Goal: Task Accomplishment & Management: Manage account settings

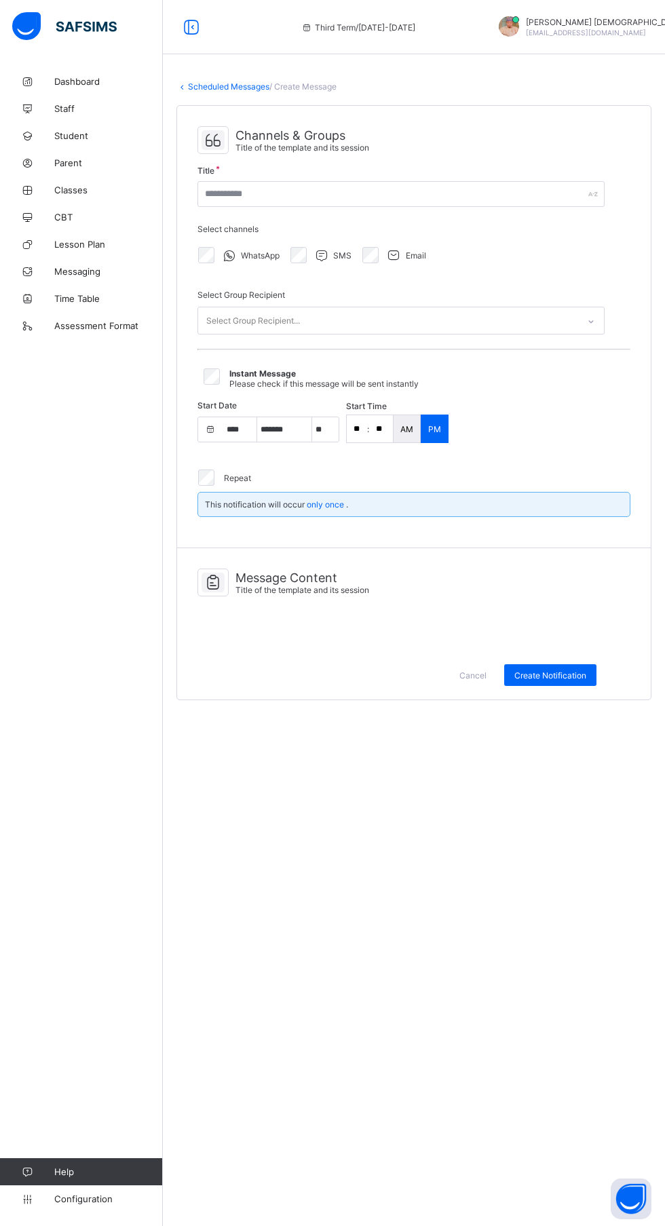
select select "****"
select select "*"
select select "**"
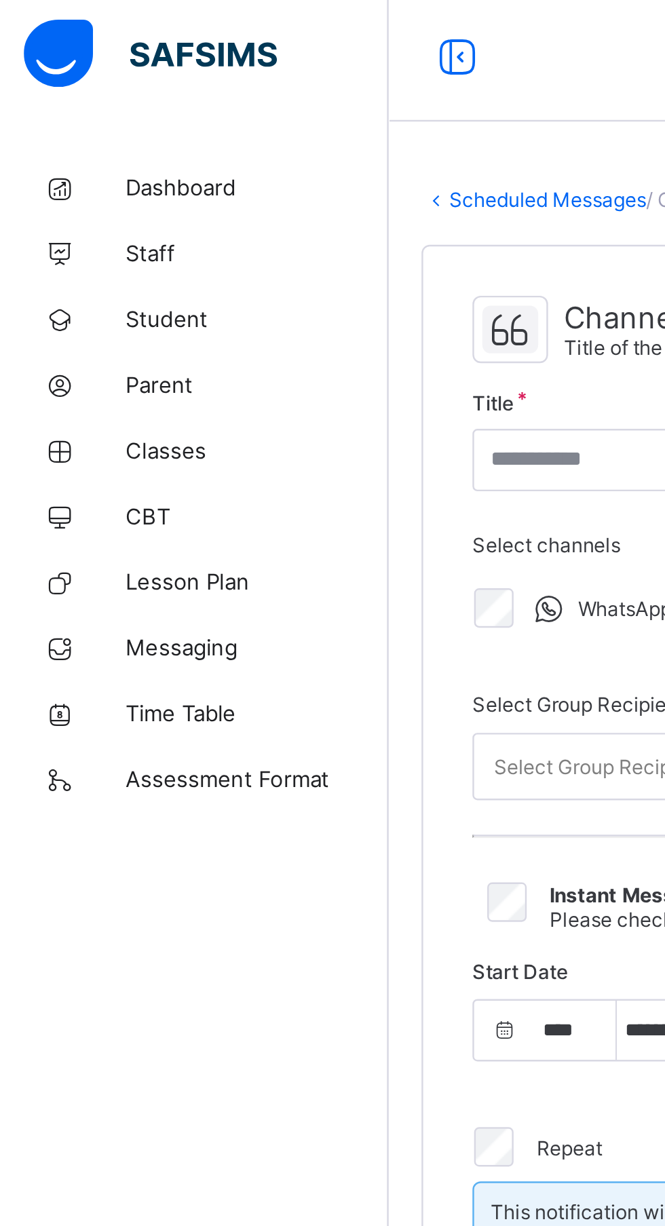
click at [55, 268] on span "Messaging" at bounding box center [108, 271] width 109 height 11
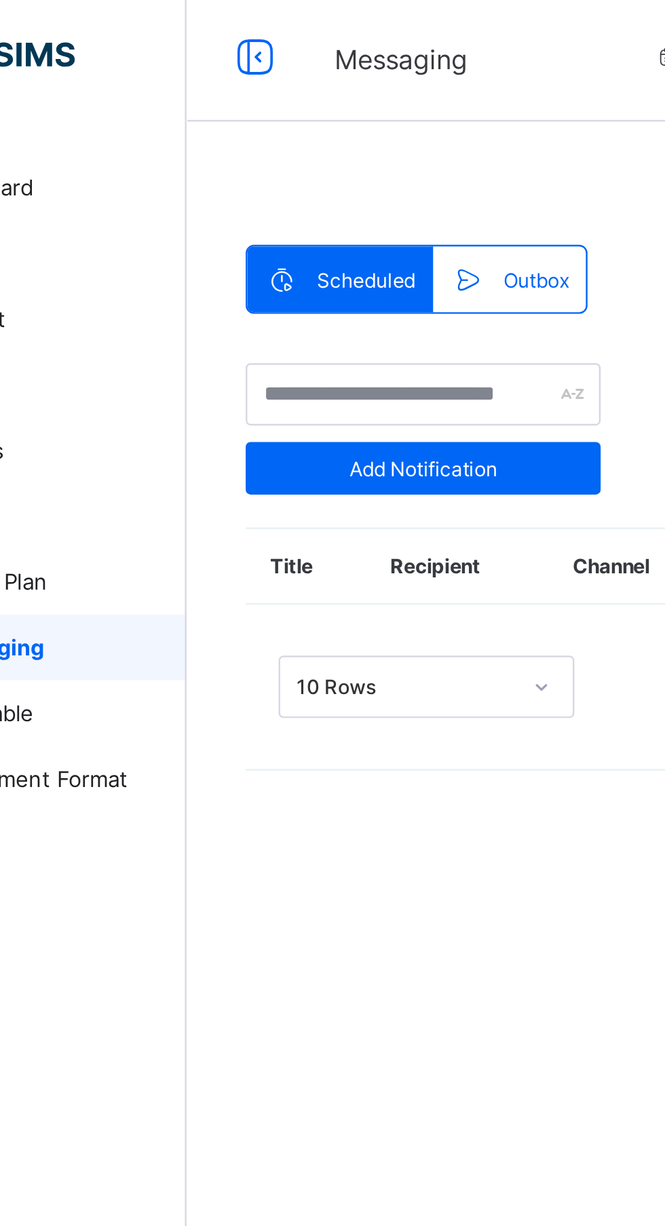
click at [227, 115] on span "Scheduled" at bounding box center [236, 120] width 41 height 10
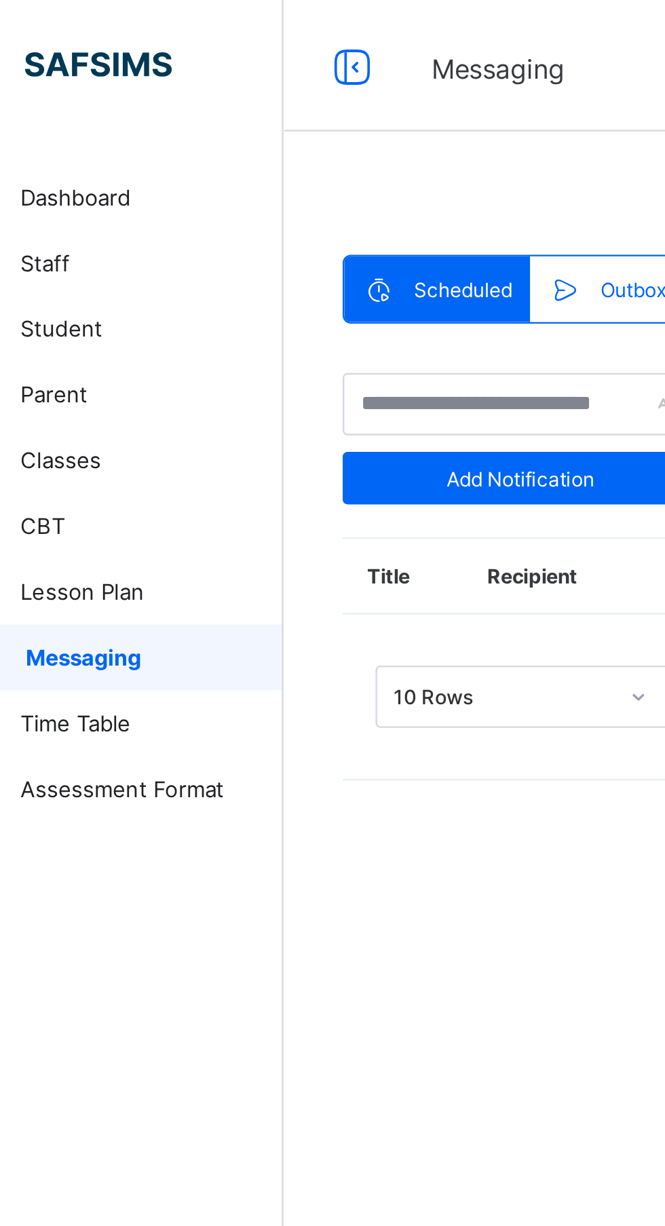
click at [241, 189] on div "Add Notification" at bounding box center [260, 198] width 147 height 22
select select "****"
select select "*"
select select "**"
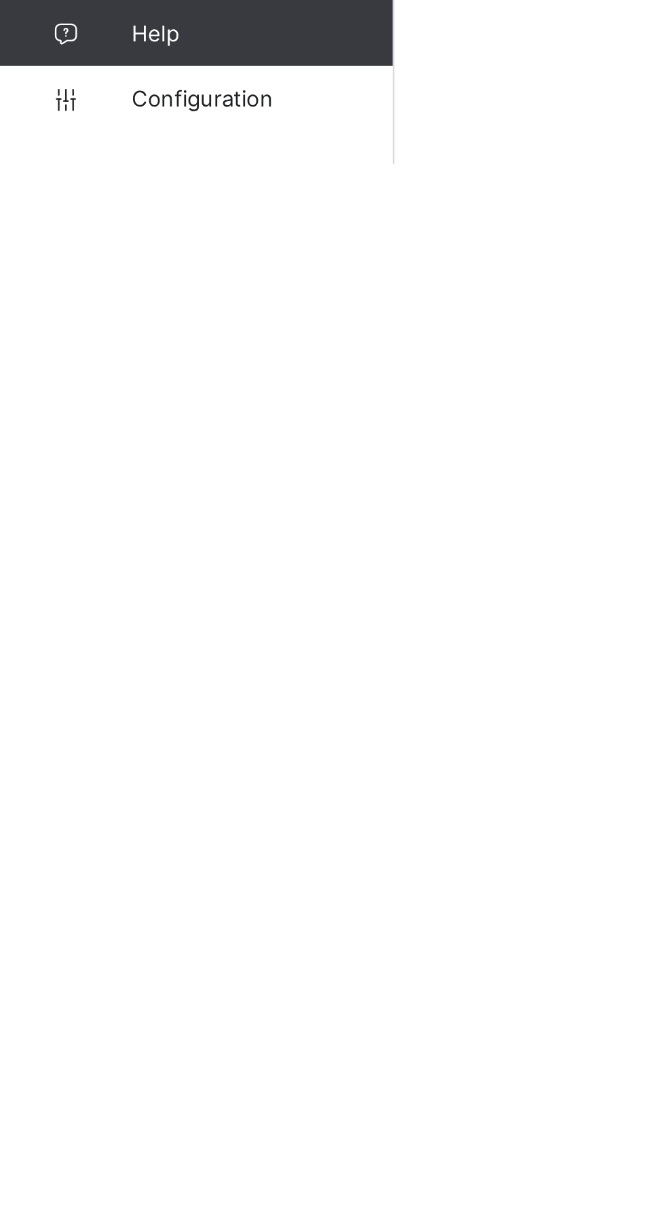
click at [100, 1213] on link "Configuration" at bounding box center [81, 1199] width 162 height 27
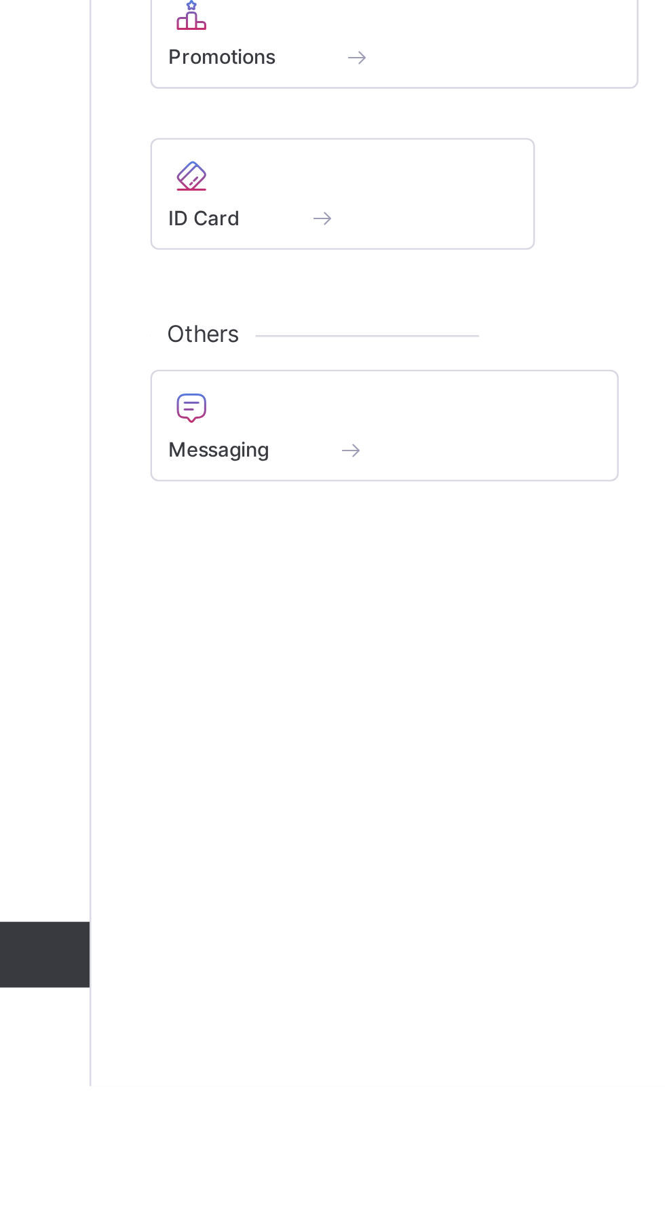
click at [327, 1095] on div "General Sessions & Terms School Information Class Levels Class Arms School Cale…" at bounding box center [414, 613] width 502 height 1226
click at [303, 958] on span at bounding box center [284, 955] width 178 height 3
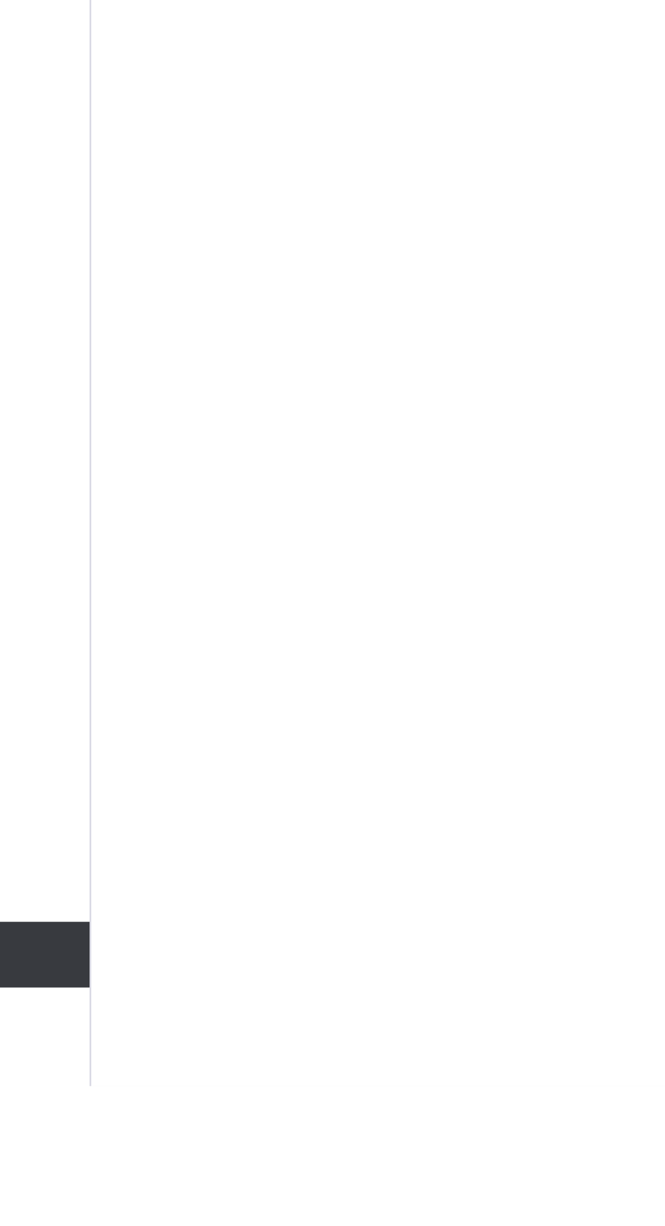
type input "**********"
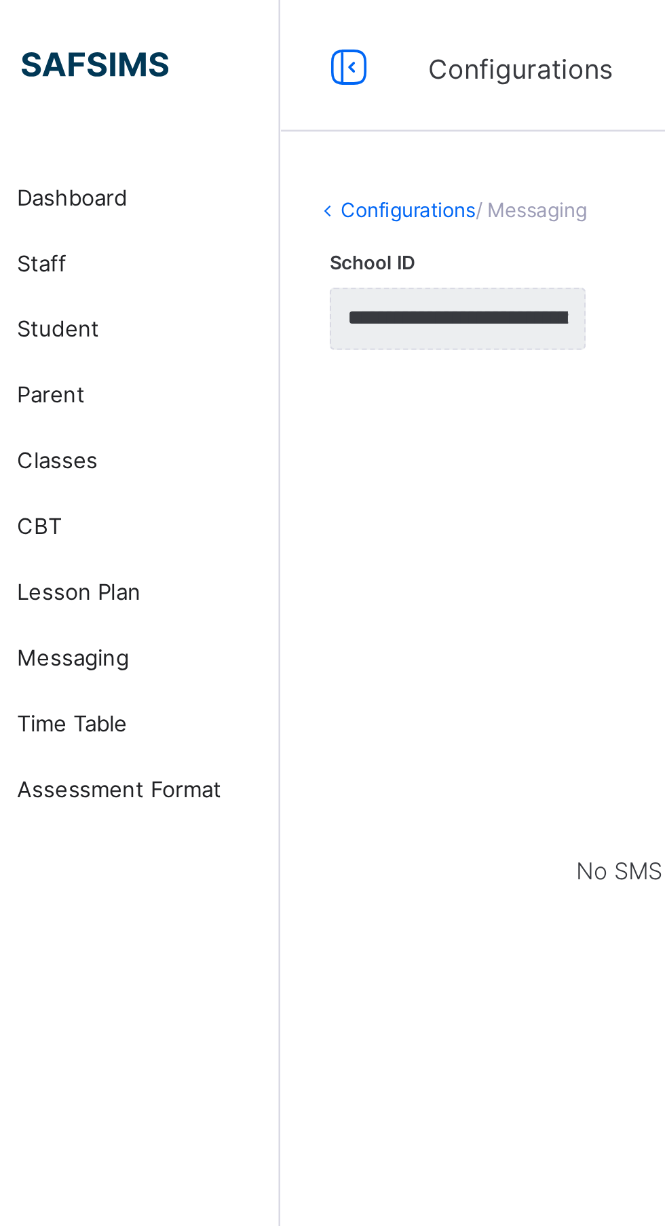
click at [207, 89] on link "Configurations" at bounding box center [216, 86] width 56 height 10
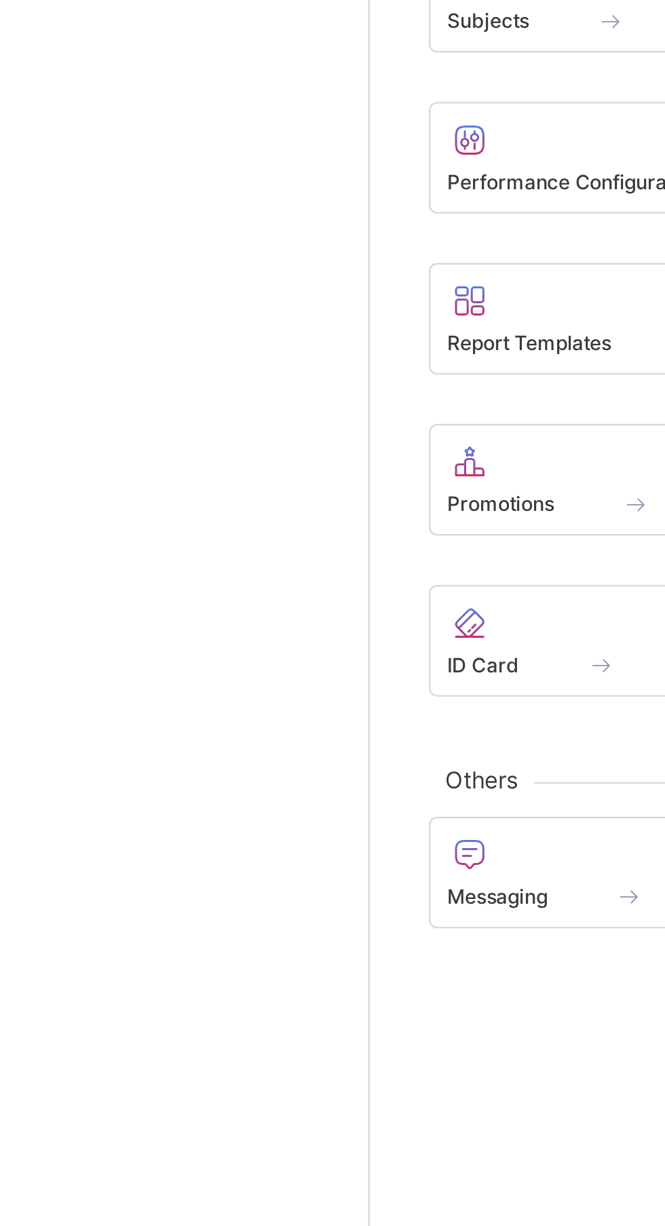
click at [220, 858] on div at bounding box center [267, 850] width 144 height 16
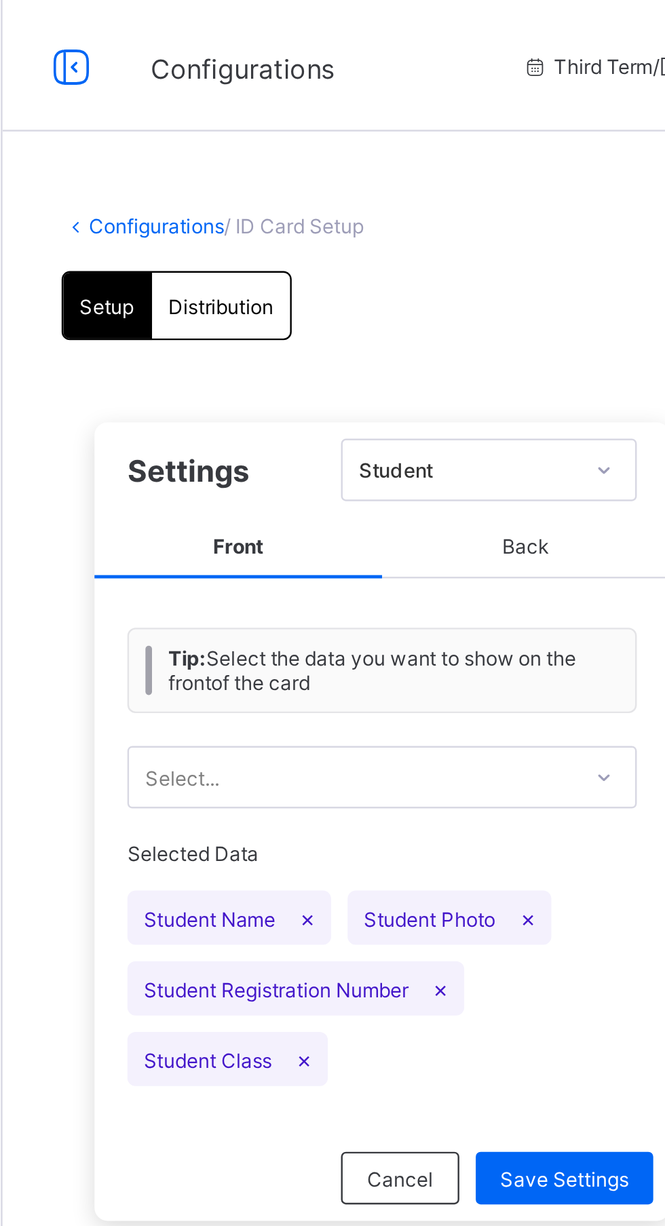
click at [261, 134] on div "Distribution" at bounding box center [253, 126] width 57 height 27
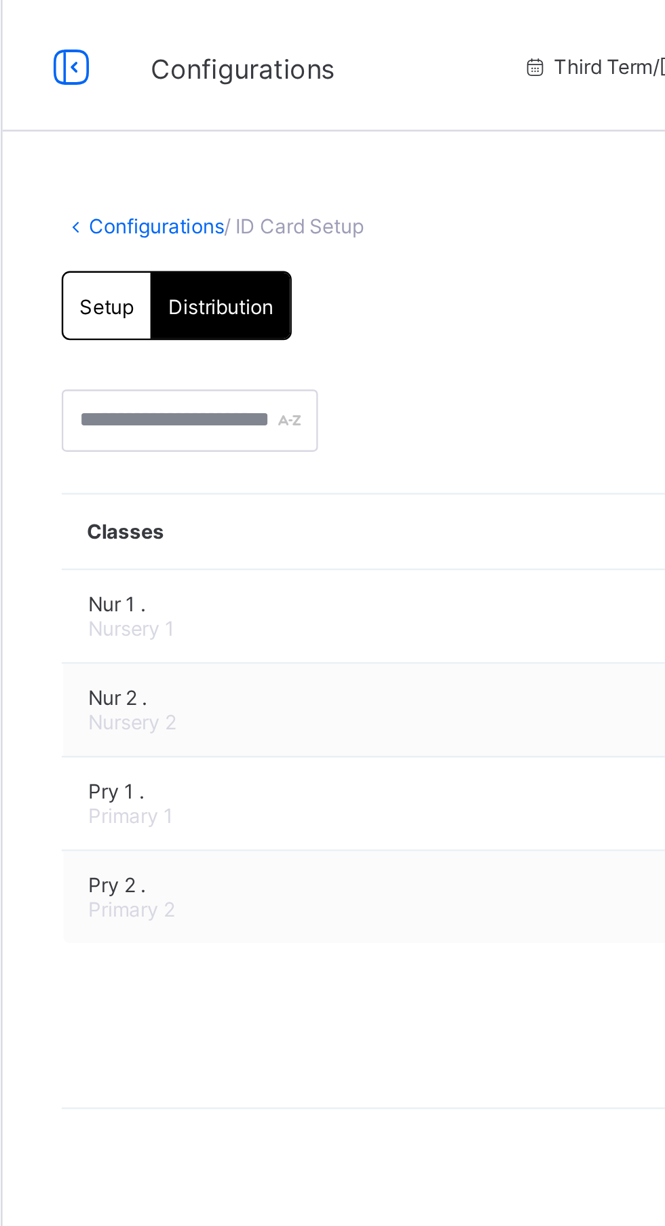
click at [297, 259] on span "Nursery 1" at bounding box center [373, 259] width 351 height 10
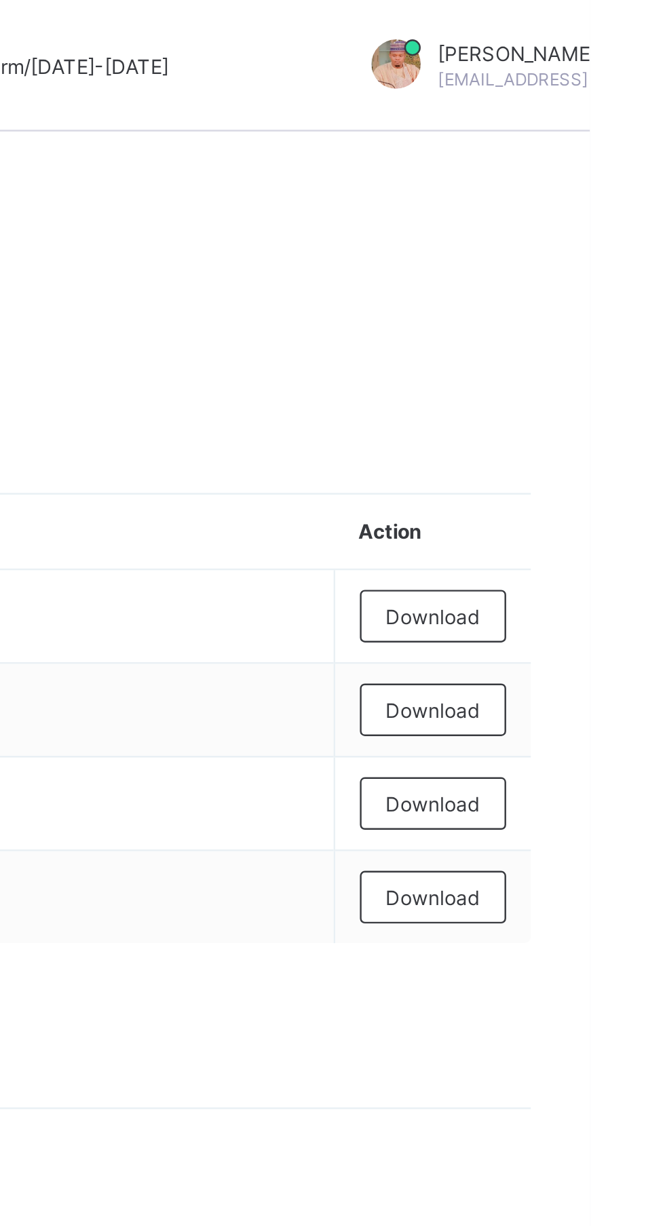
click at [607, 253] on span "Download" at bounding box center [600, 255] width 39 height 10
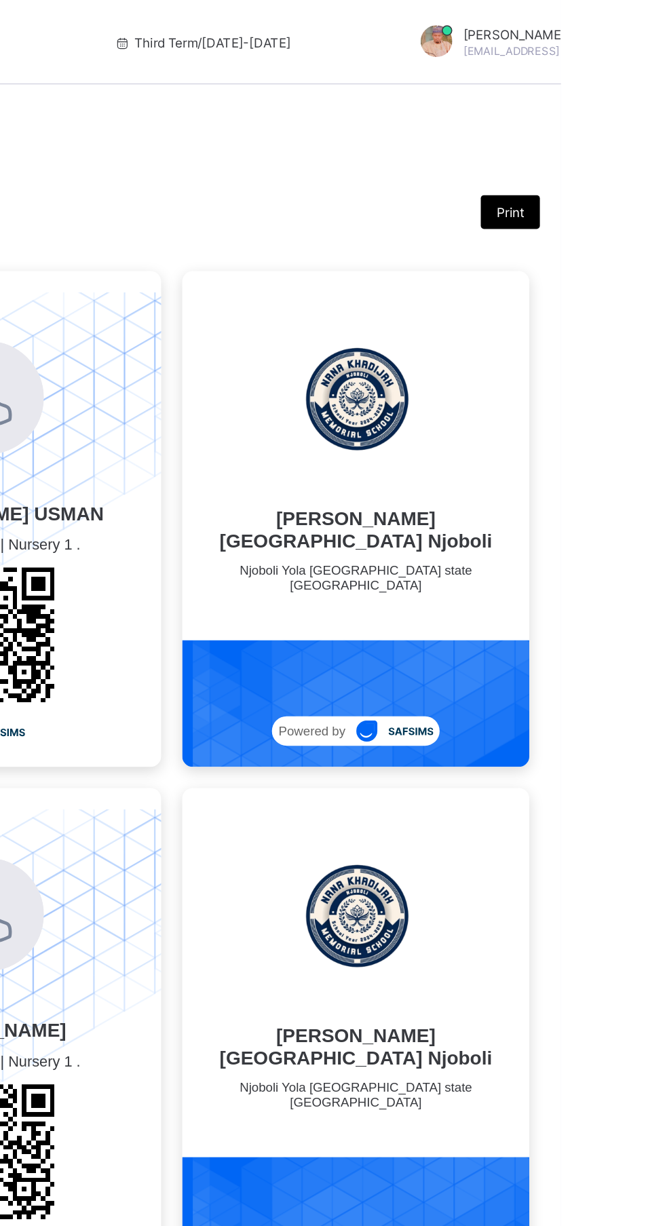
click at [649, 137] on div "Print" at bounding box center [632, 137] width 38 height 22
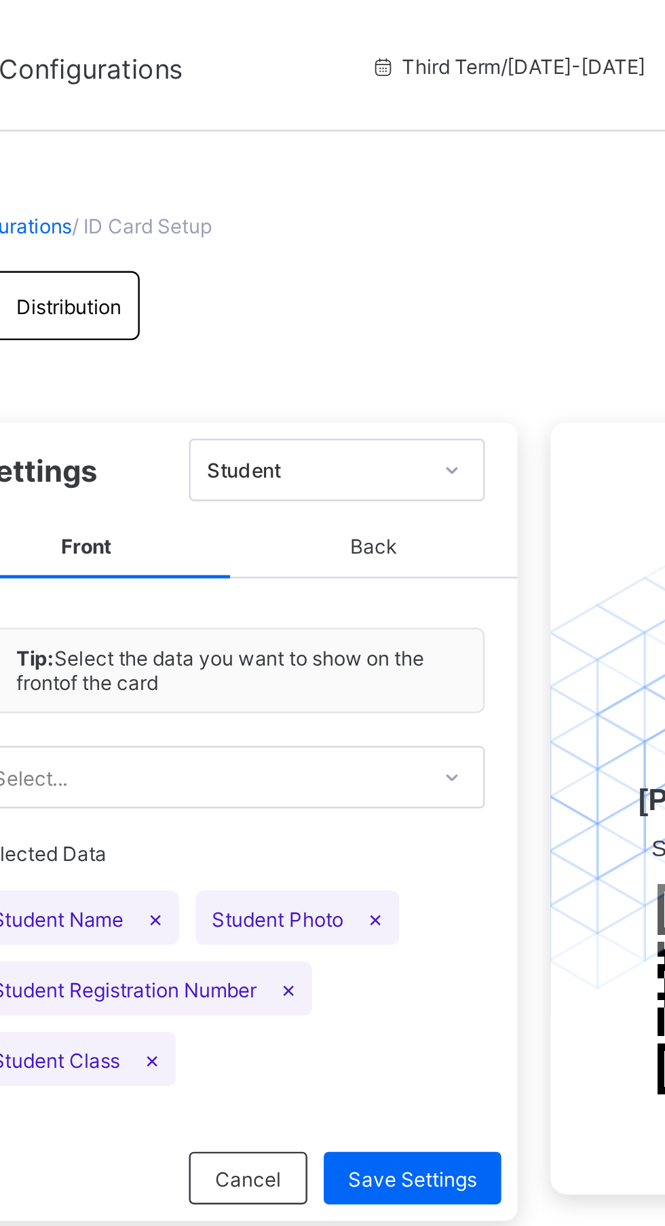
click at [392, 231] on span "Back" at bounding box center [379, 226] width 119 height 25
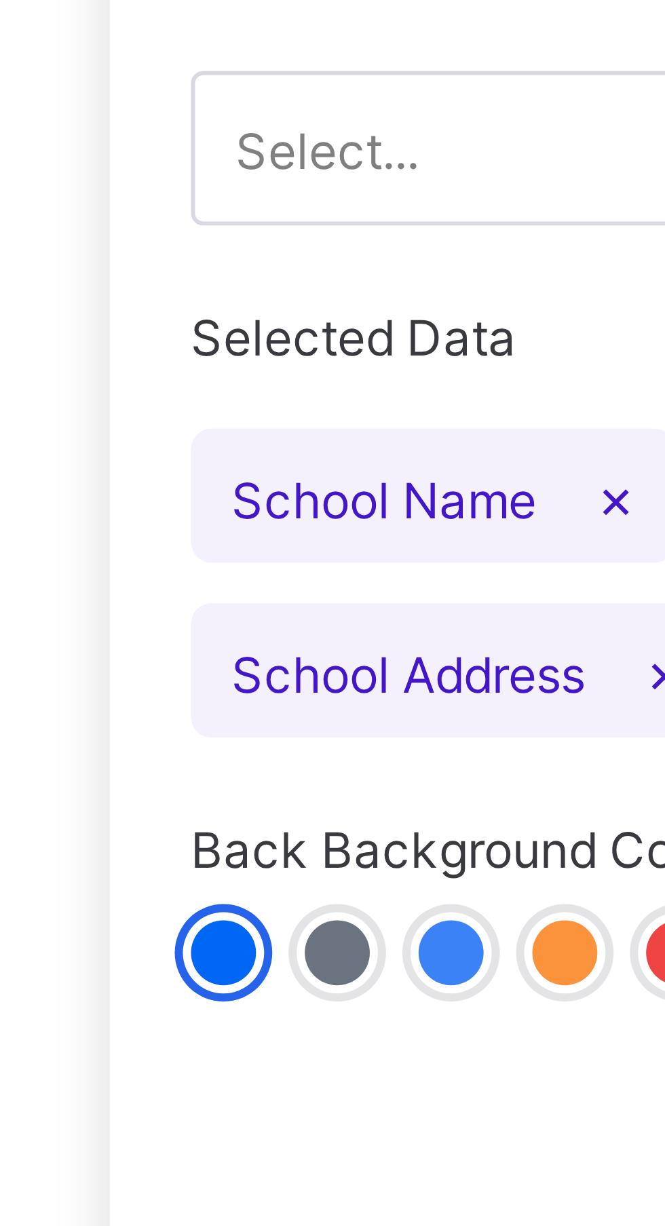
click at [240, 451] on div at bounding box center [238, 455] width 11 height 11
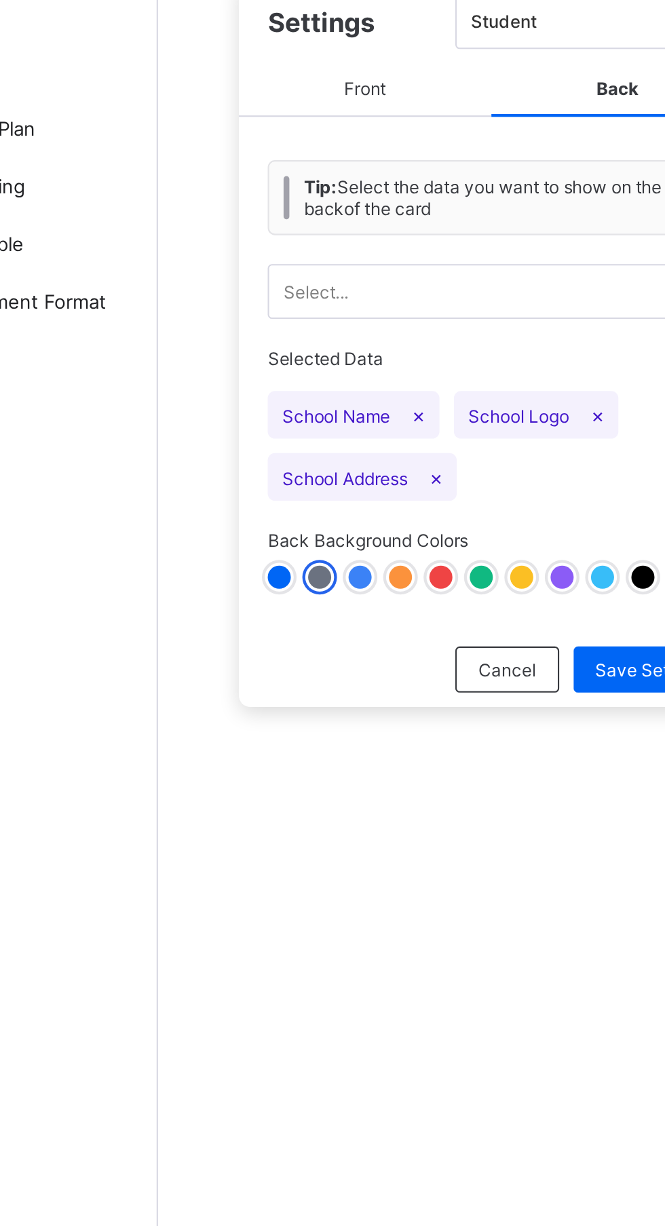
click at [259, 453] on div at bounding box center [257, 455] width 11 height 11
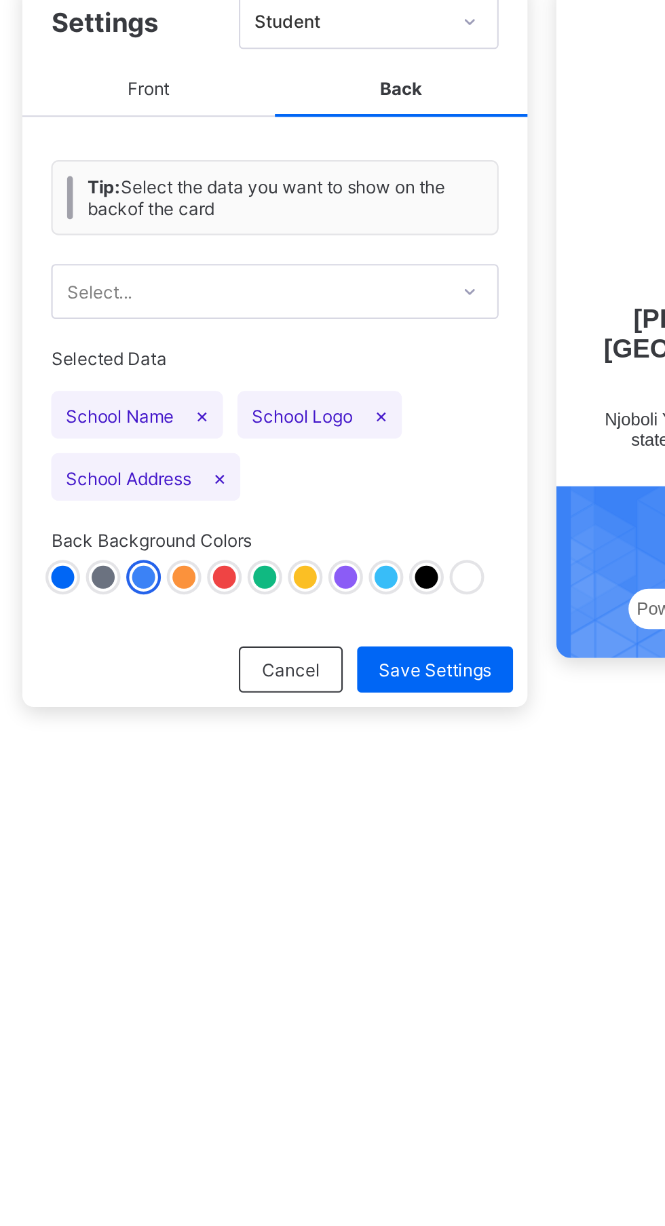
click at [282, 457] on div at bounding box center [319, 455] width 210 height 11
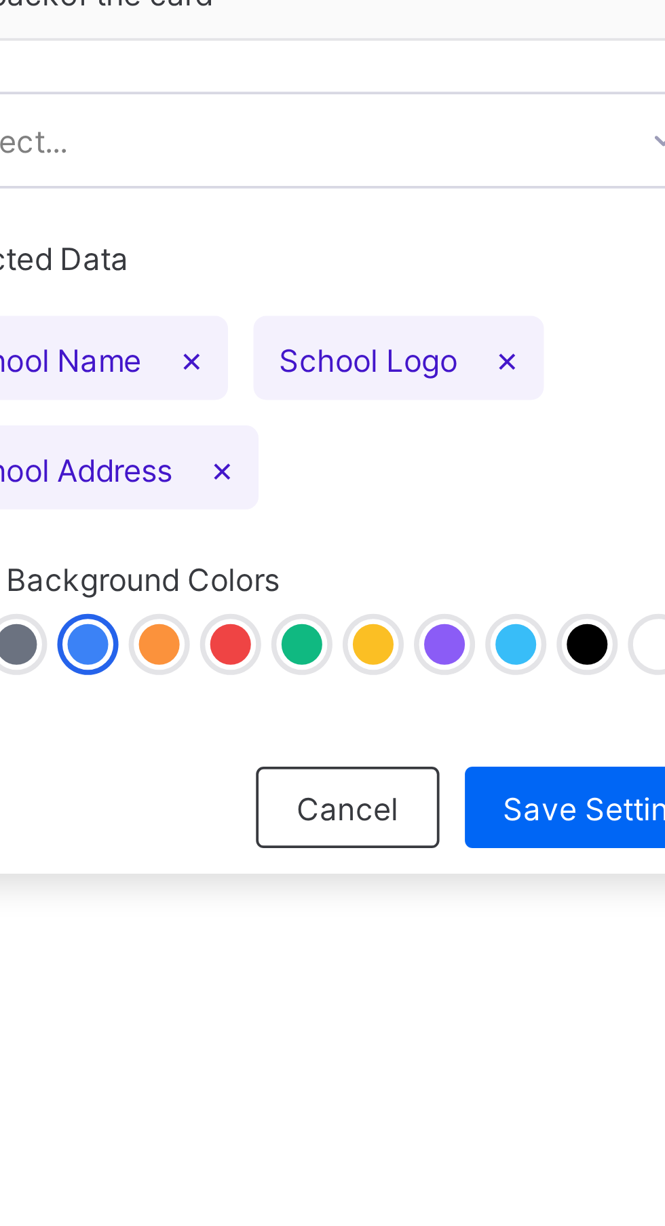
click at [280, 454] on div at bounding box center [276, 455] width 11 height 11
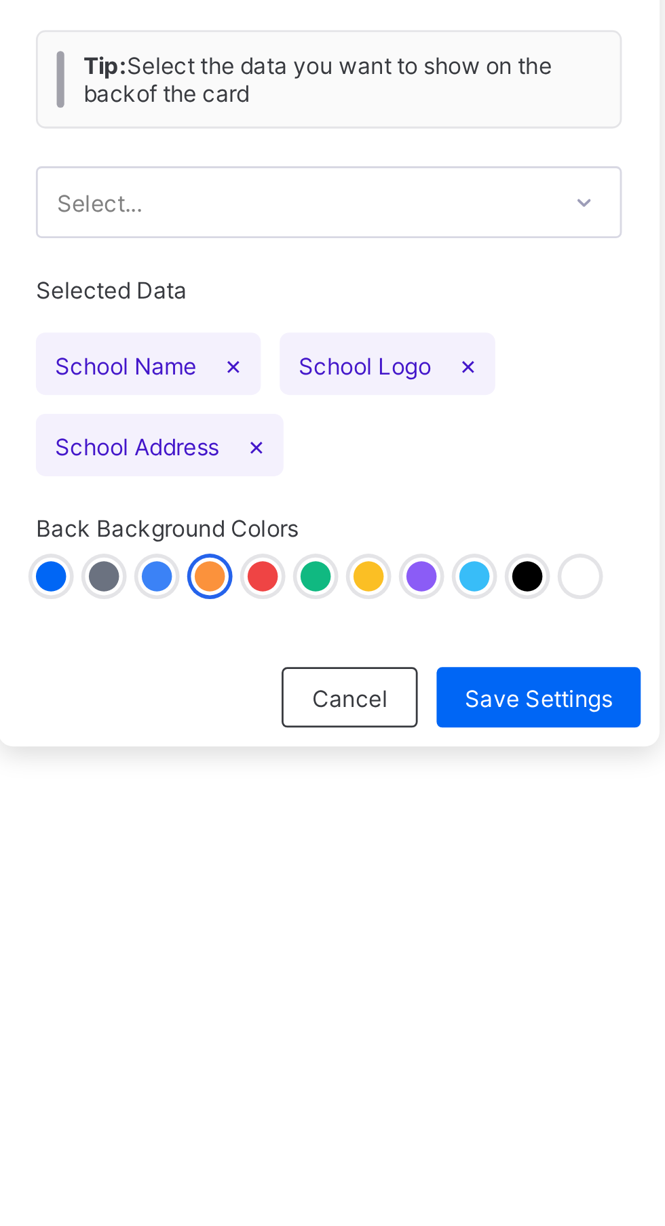
click at [298, 453] on div at bounding box center [295, 455] width 11 height 11
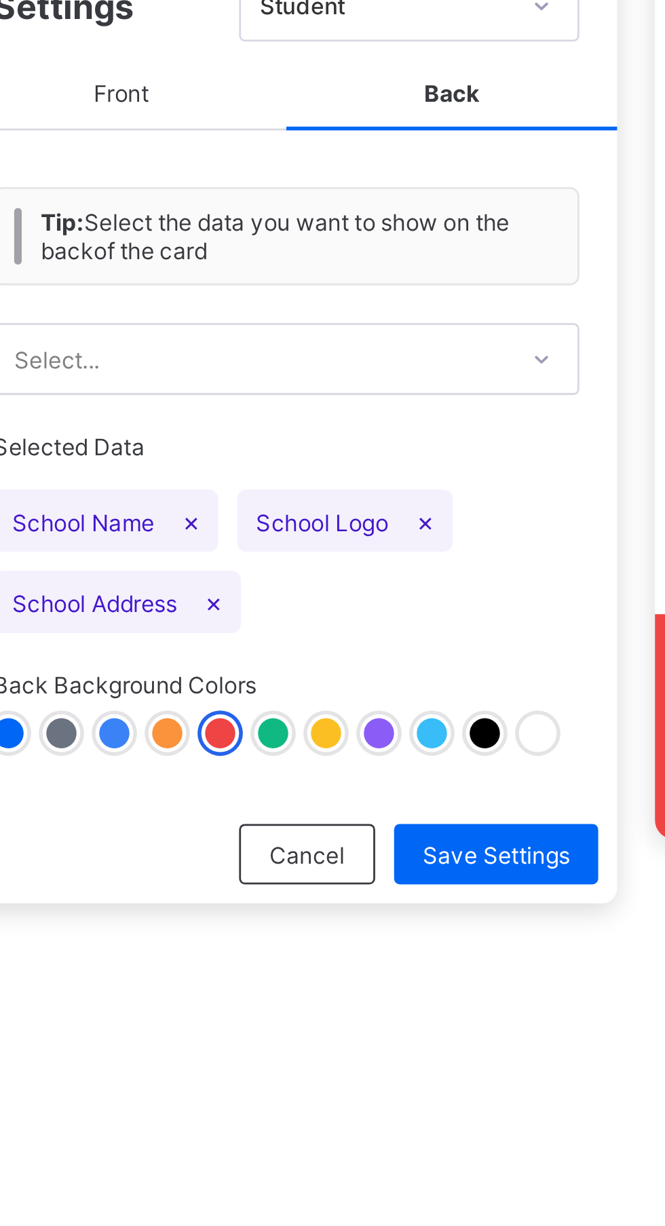
click at [316, 453] on div at bounding box center [314, 455] width 11 height 11
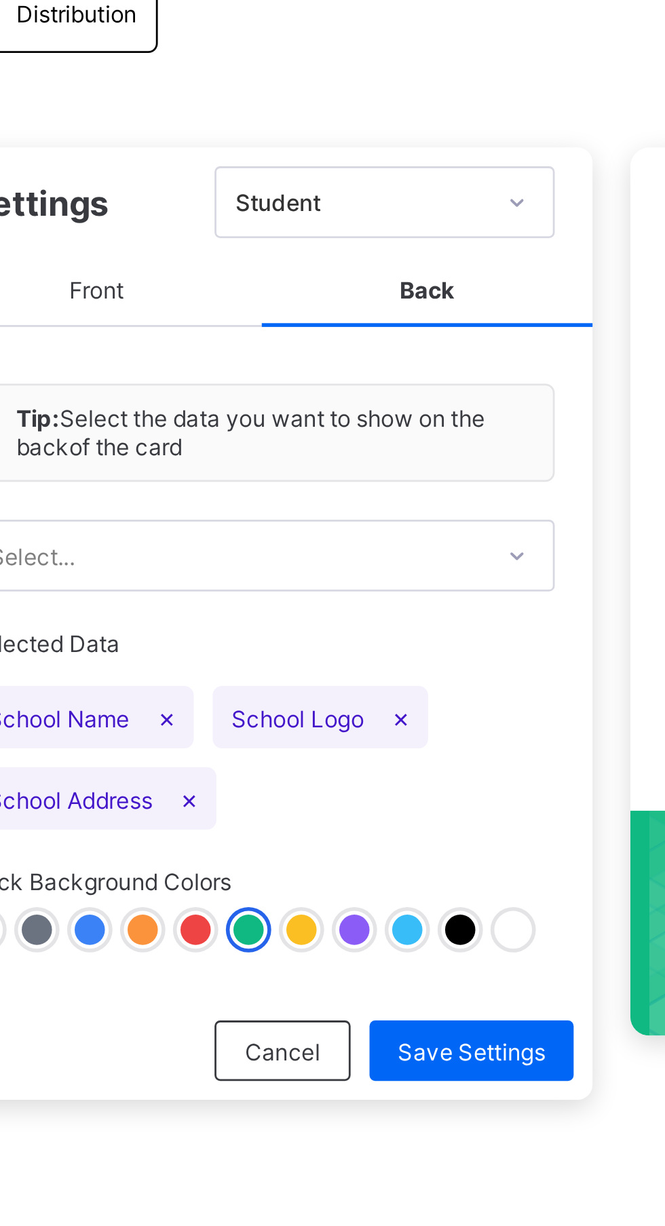
click at [337, 453] on div at bounding box center [333, 455] width 11 height 11
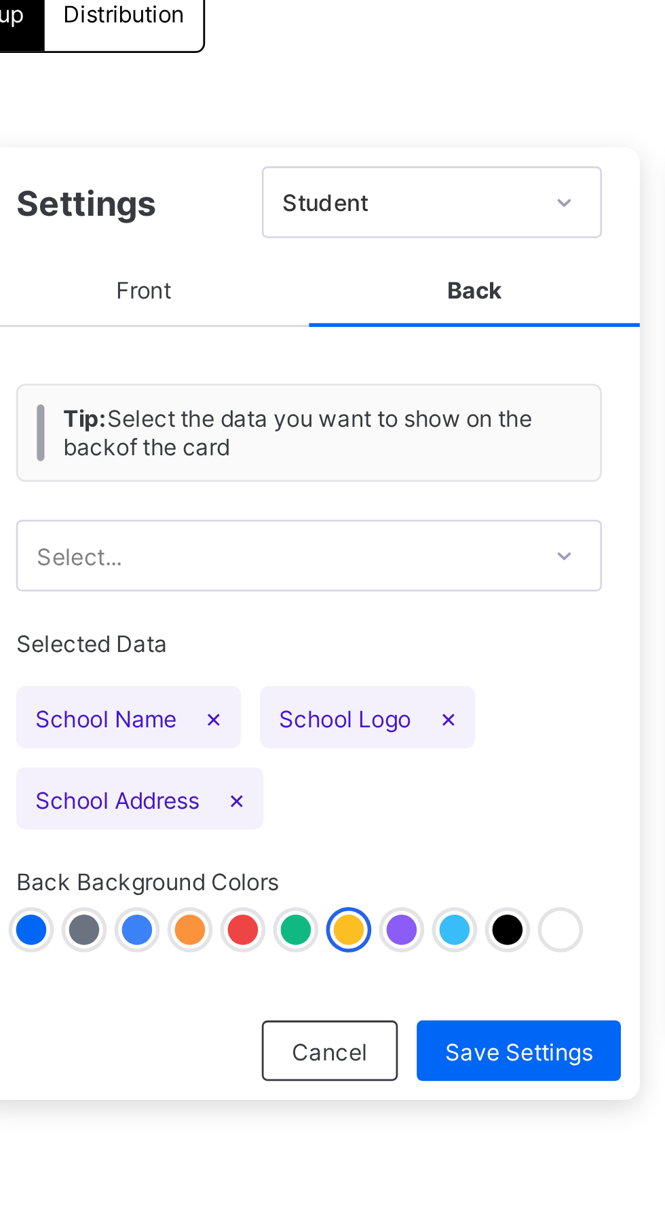
click at [357, 453] on div at bounding box center [352, 455] width 11 height 11
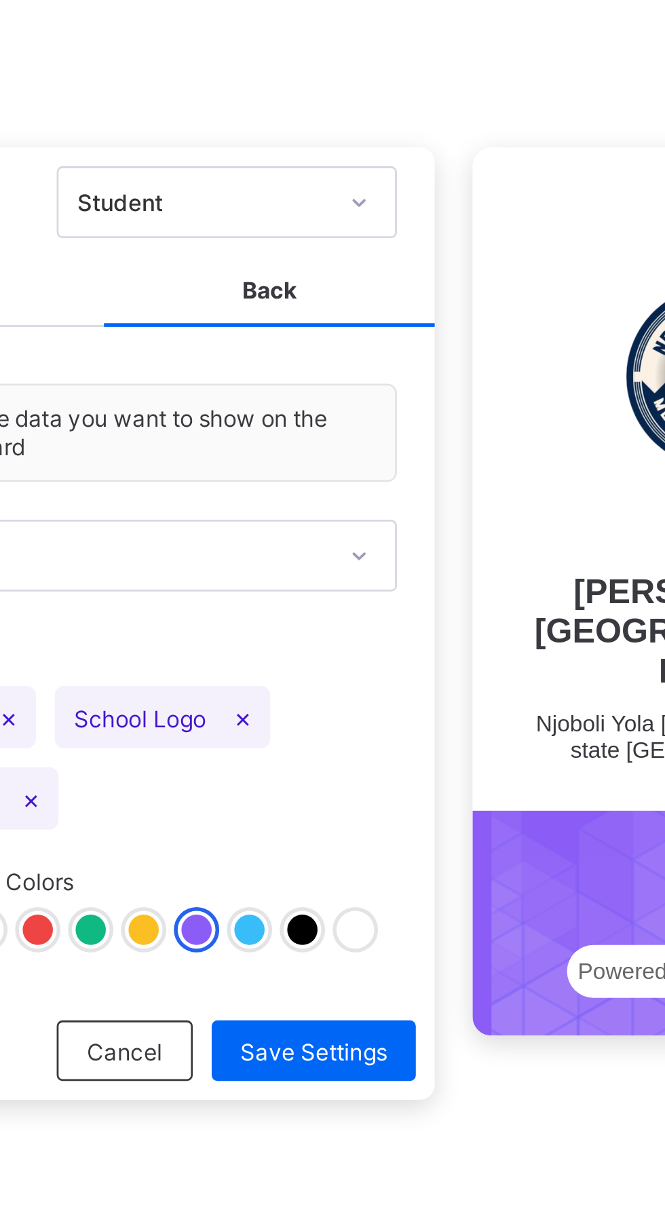
click at [393, 451] on div at bounding box center [390, 455] width 11 height 11
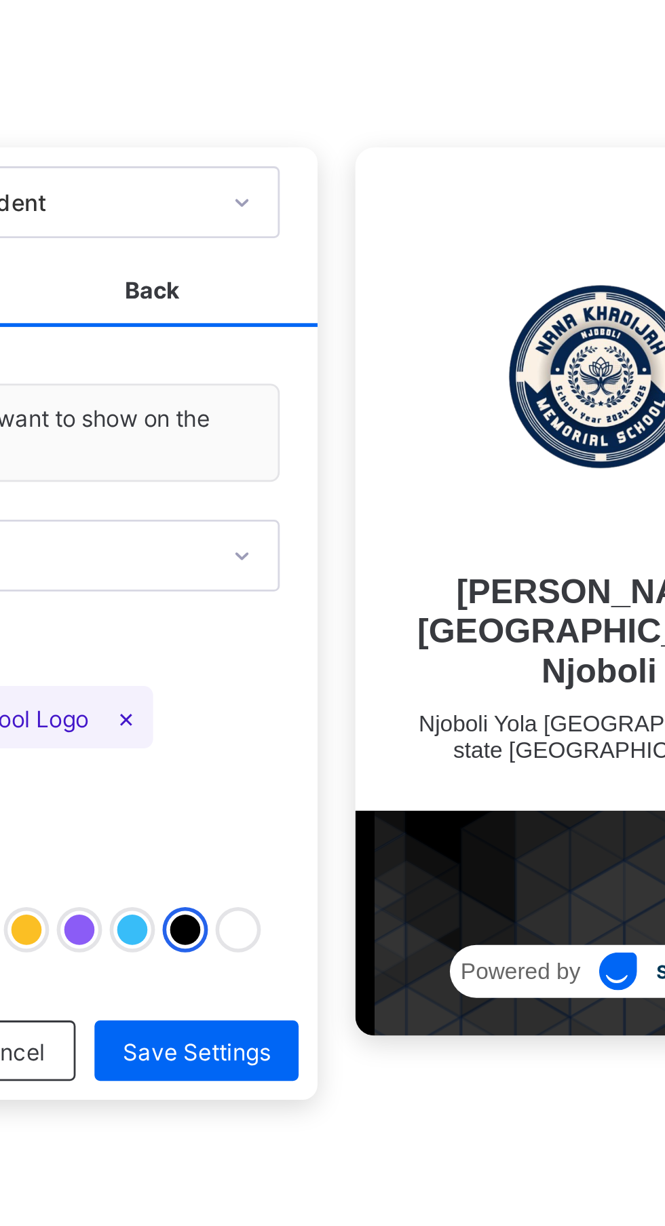
click at [413, 451] on div at bounding box center [409, 455] width 11 height 11
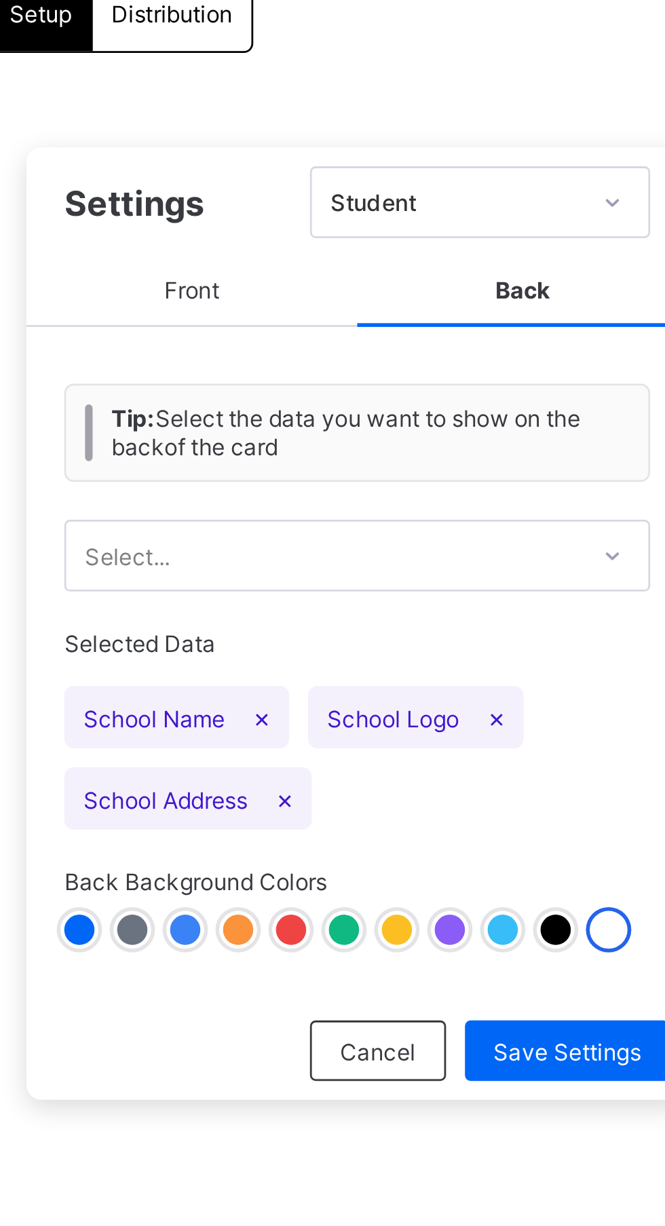
click at [258, 231] on span "Front" at bounding box center [260, 226] width 119 height 25
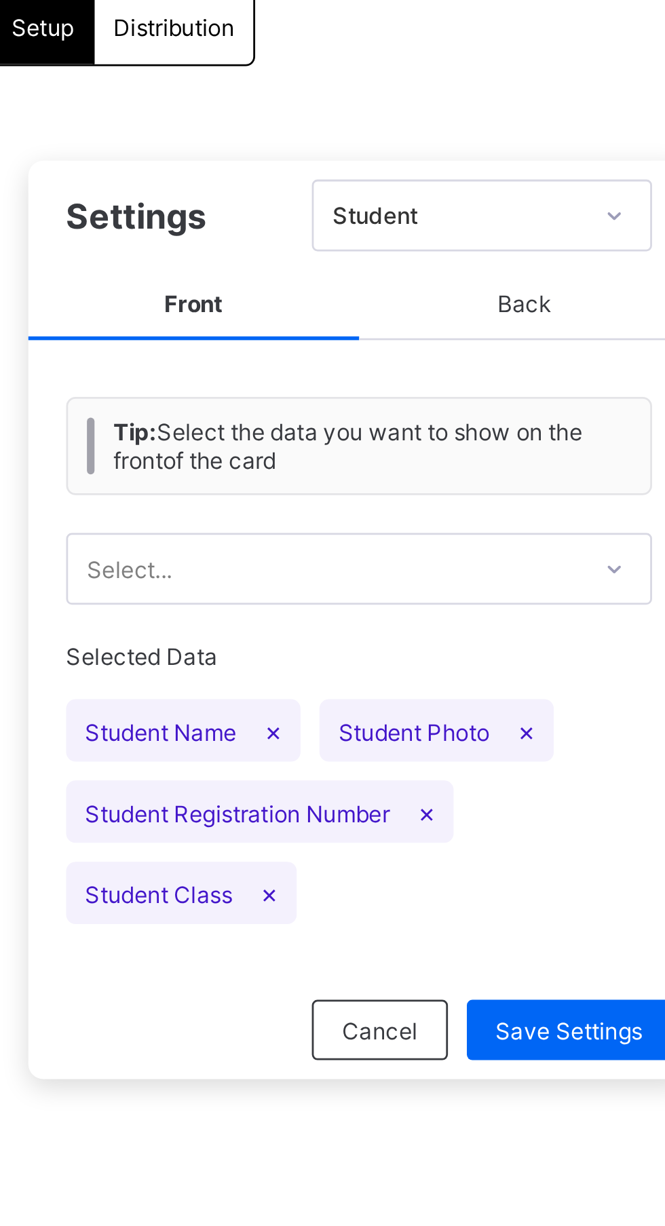
click at [263, 216] on span "Front" at bounding box center [260, 226] width 119 height 25
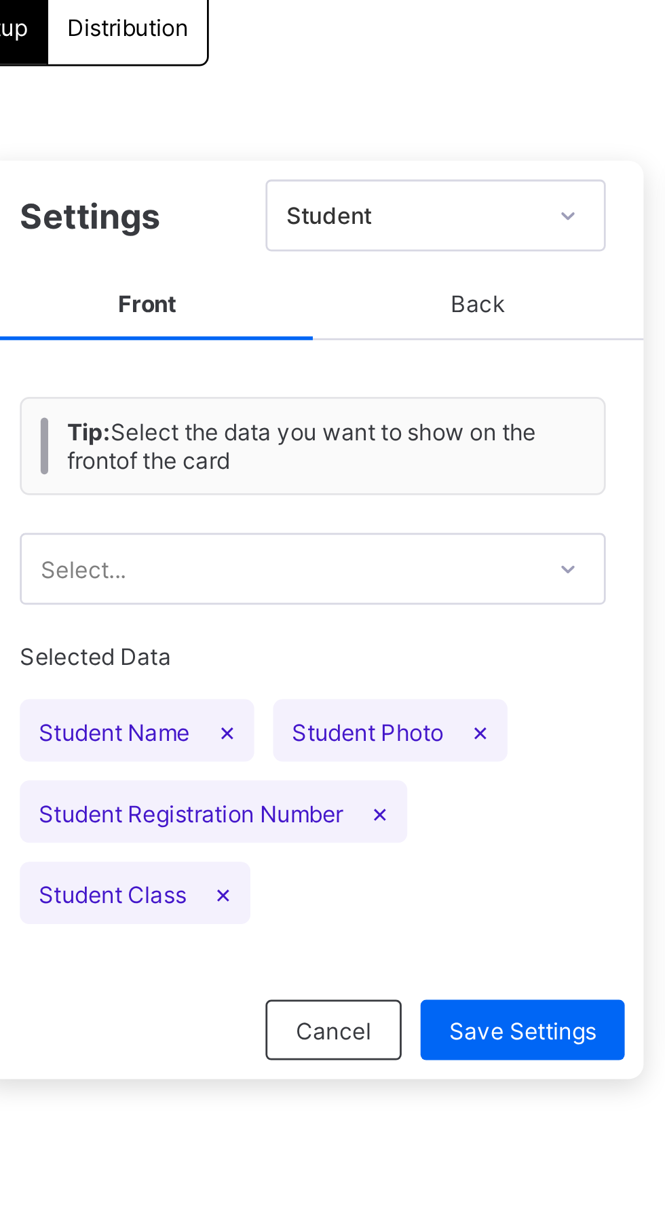
click at [378, 221] on span "Back" at bounding box center [379, 226] width 119 height 25
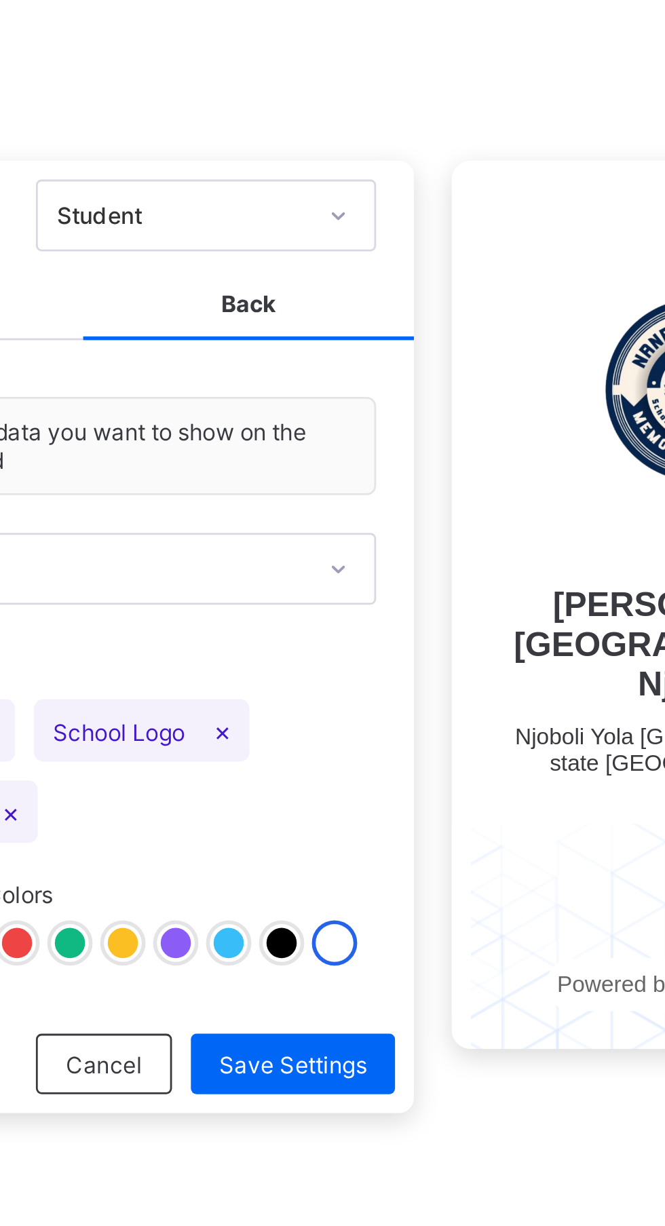
click at [394, 453] on div at bounding box center [390, 455] width 11 height 11
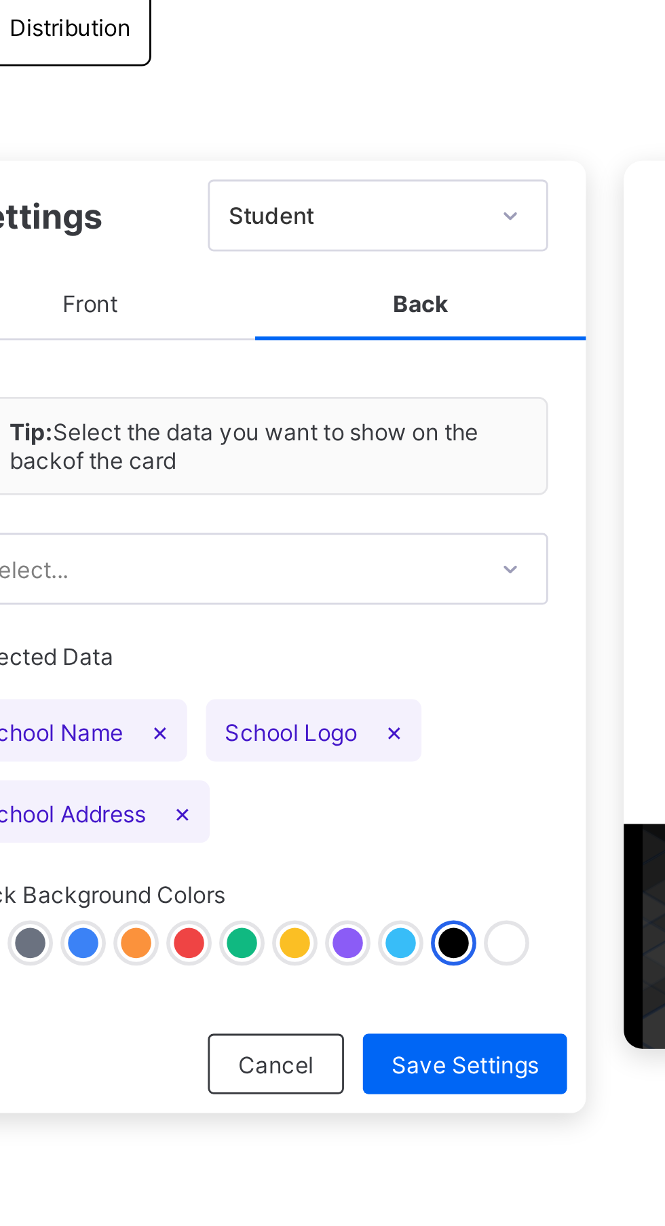
click at [371, 452] on div at bounding box center [371, 455] width 11 height 11
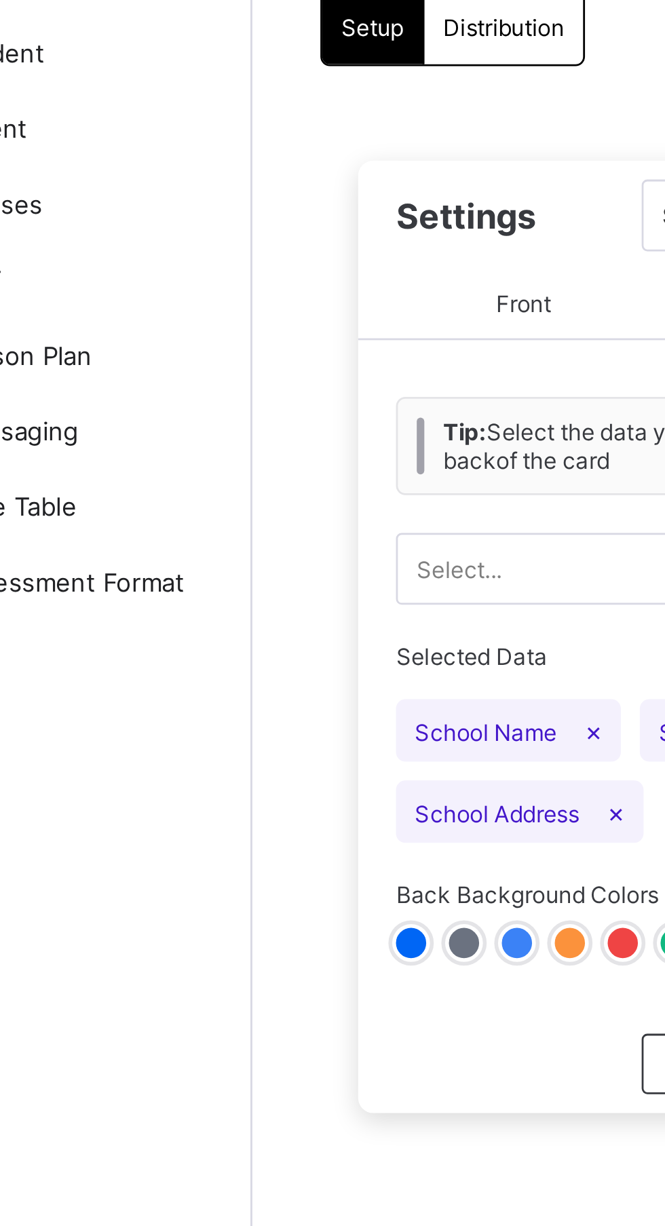
click at [239, 453] on div at bounding box center [238, 455] width 11 height 11
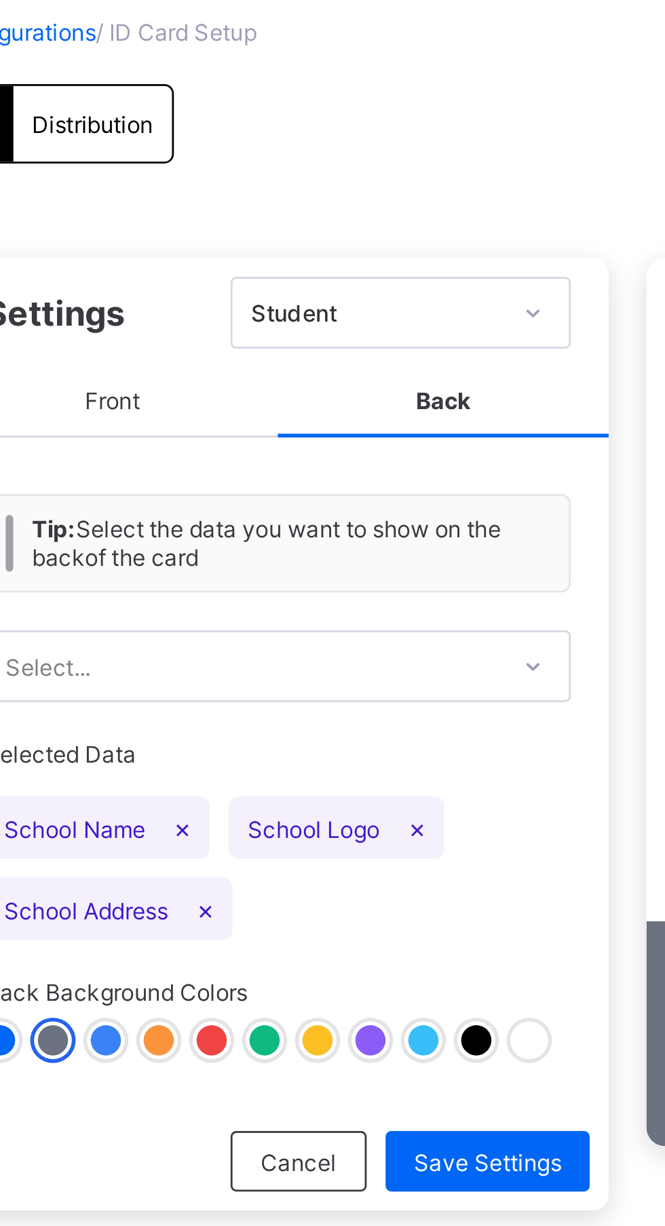
click at [269, 220] on span "Front" at bounding box center [260, 226] width 119 height 25
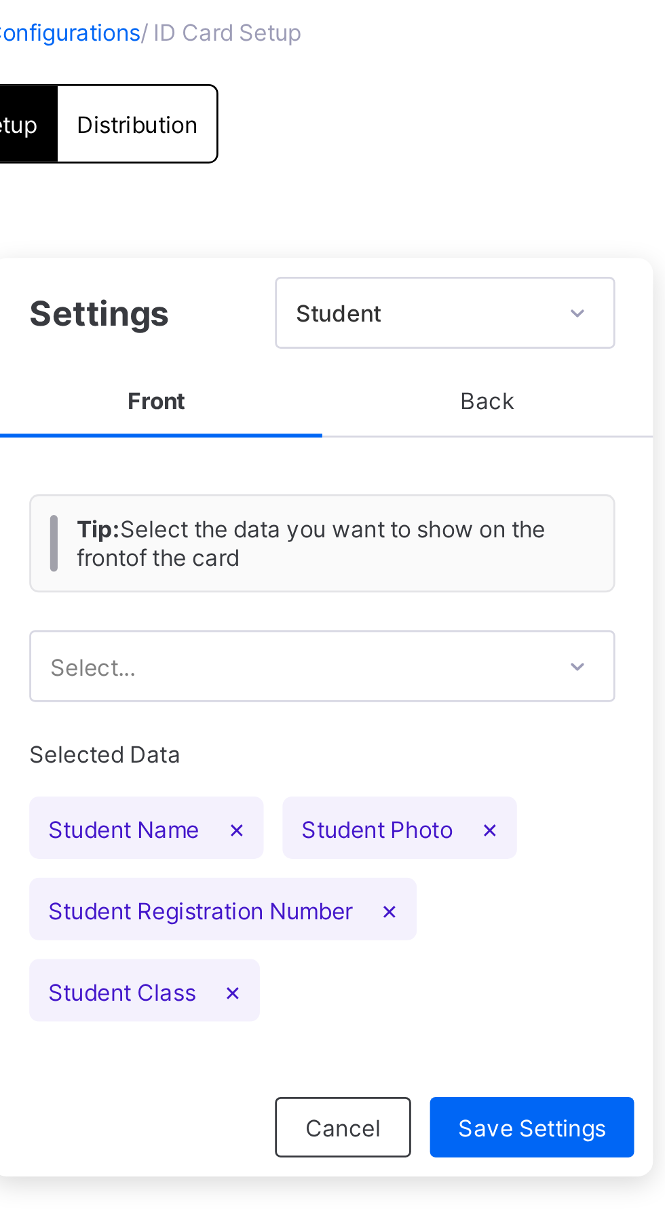
click at [396, 491] on div "Save Settings" at bounding box center [394, 487] width 73 height 22
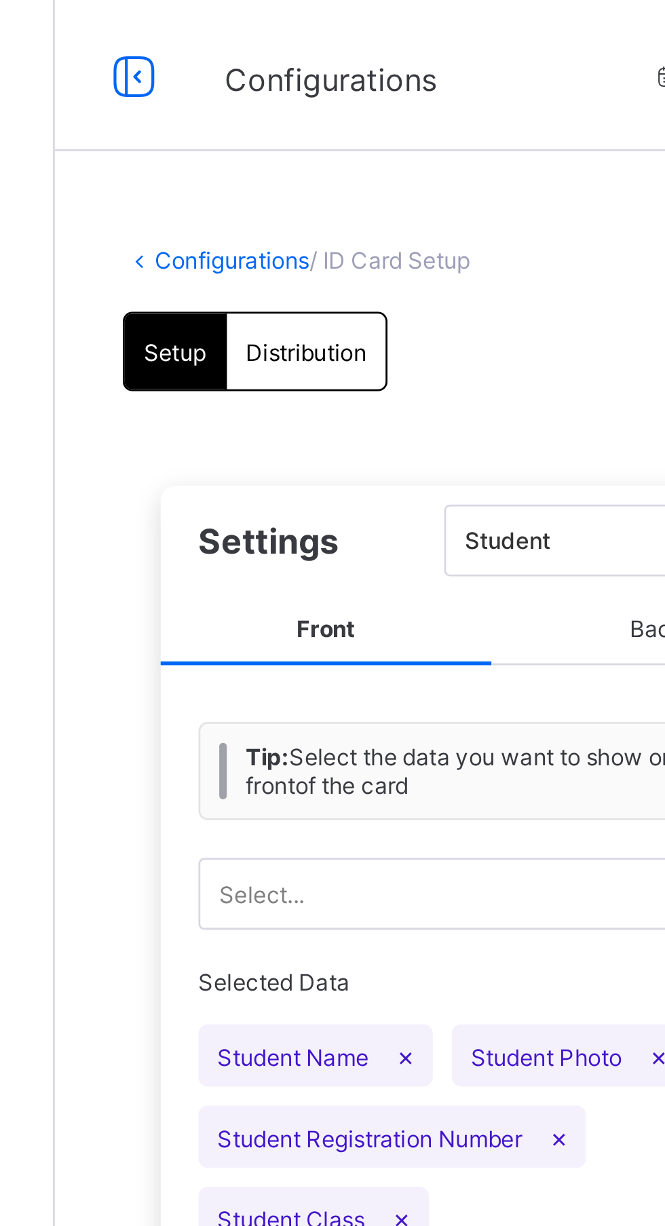
click at [270, 130] on span "Distribution" at bounding box center [252, 126] width 43 height 10
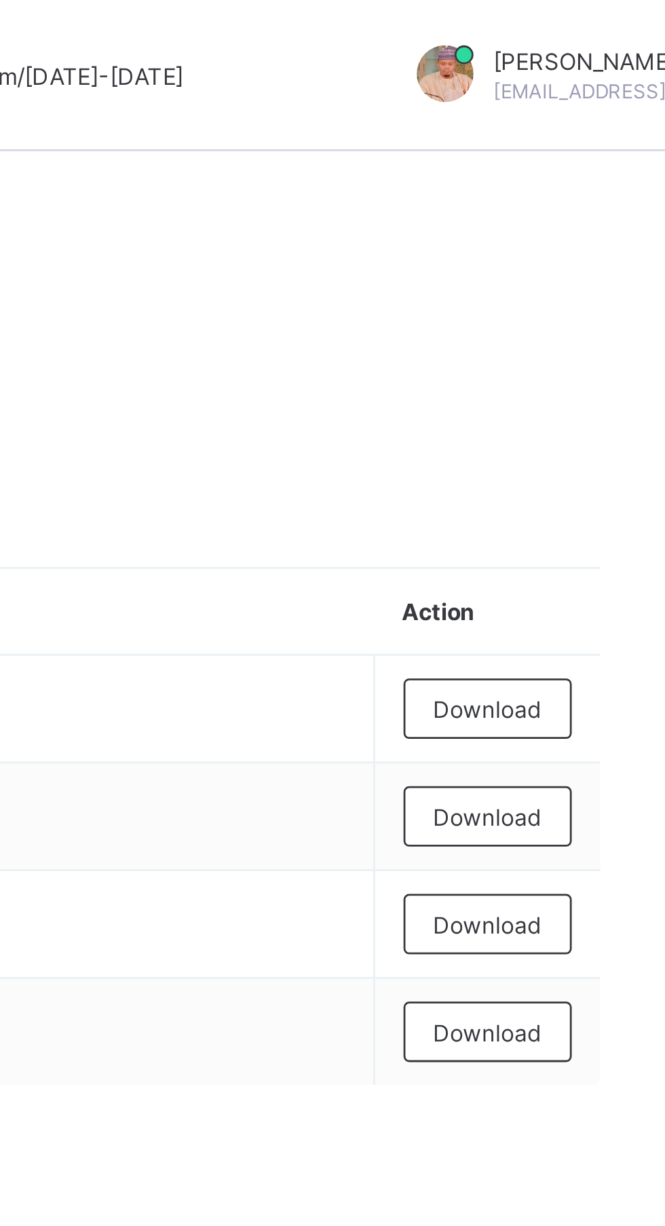
click at [601, 257] on span "Download" at bounding box center [600, 255] width 39 height 10
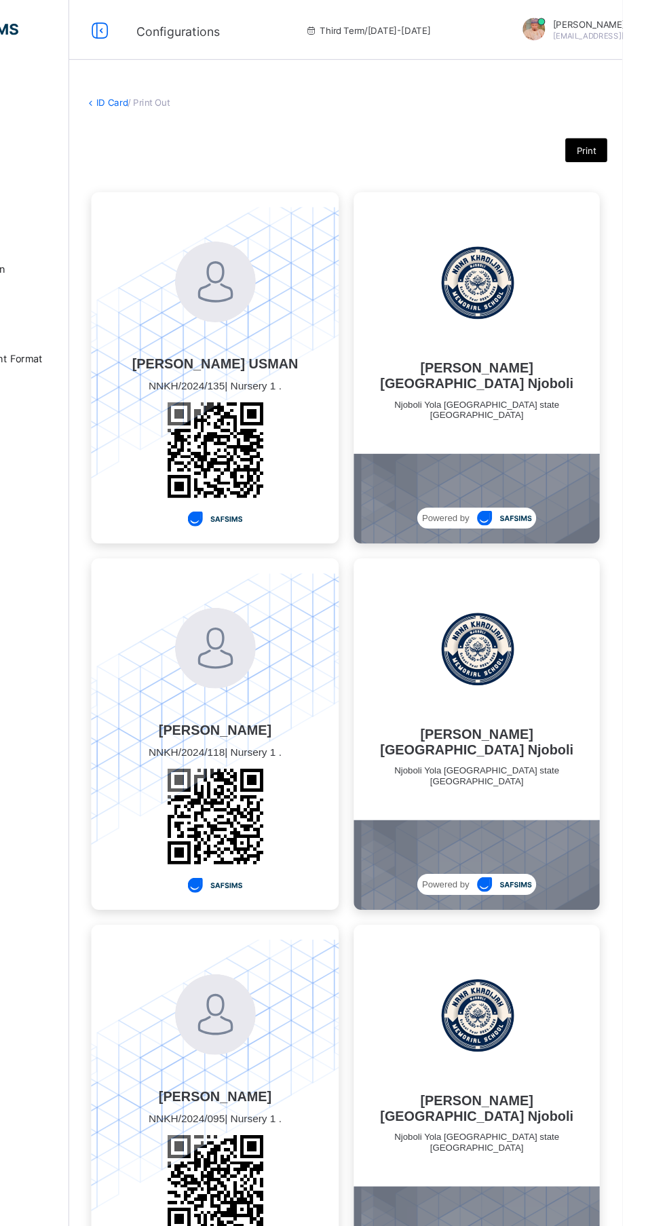
click at [637, 135] on span "Print" at bounding box center [633, 137] width 18 height 10
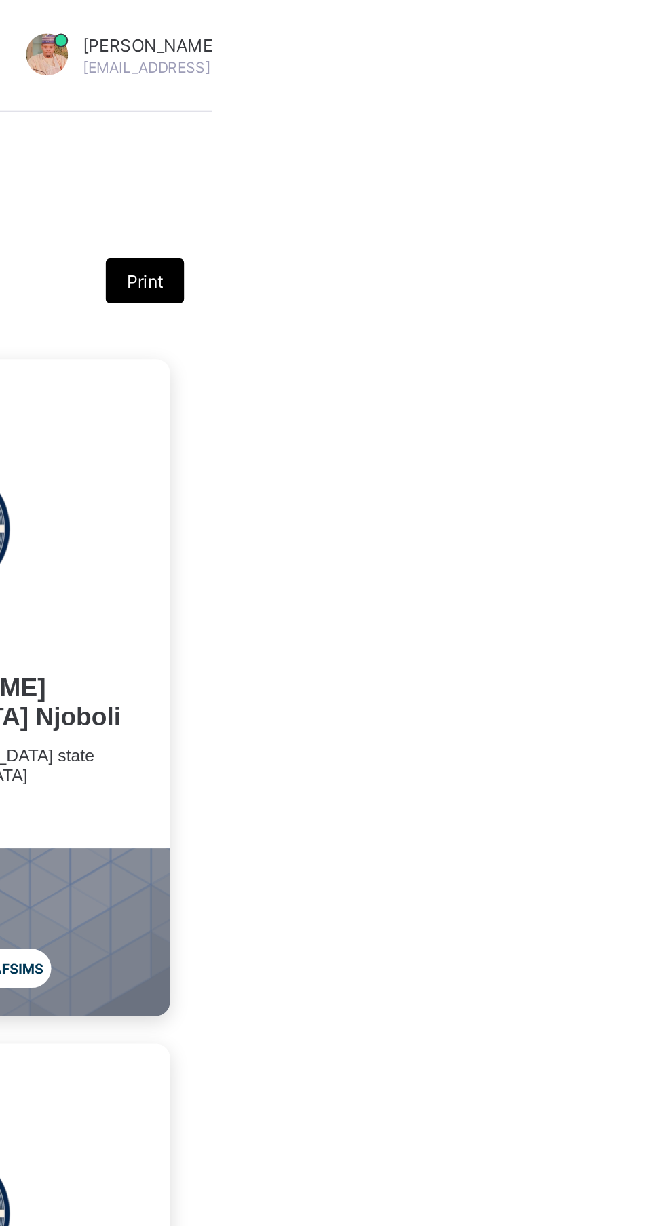
click at [637, 145] on div "Print" at bounding box center [632, 137] width 38 height 22
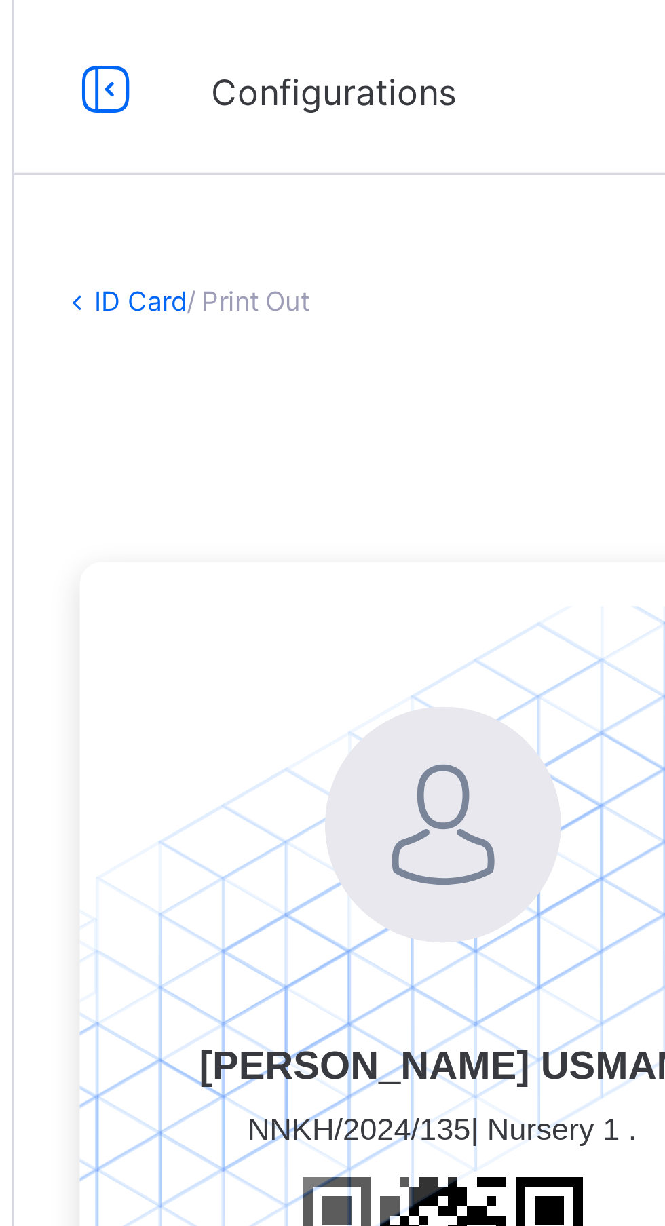
click at [191, 28] on icon at bounding box center [191, 28] width 23 height 20
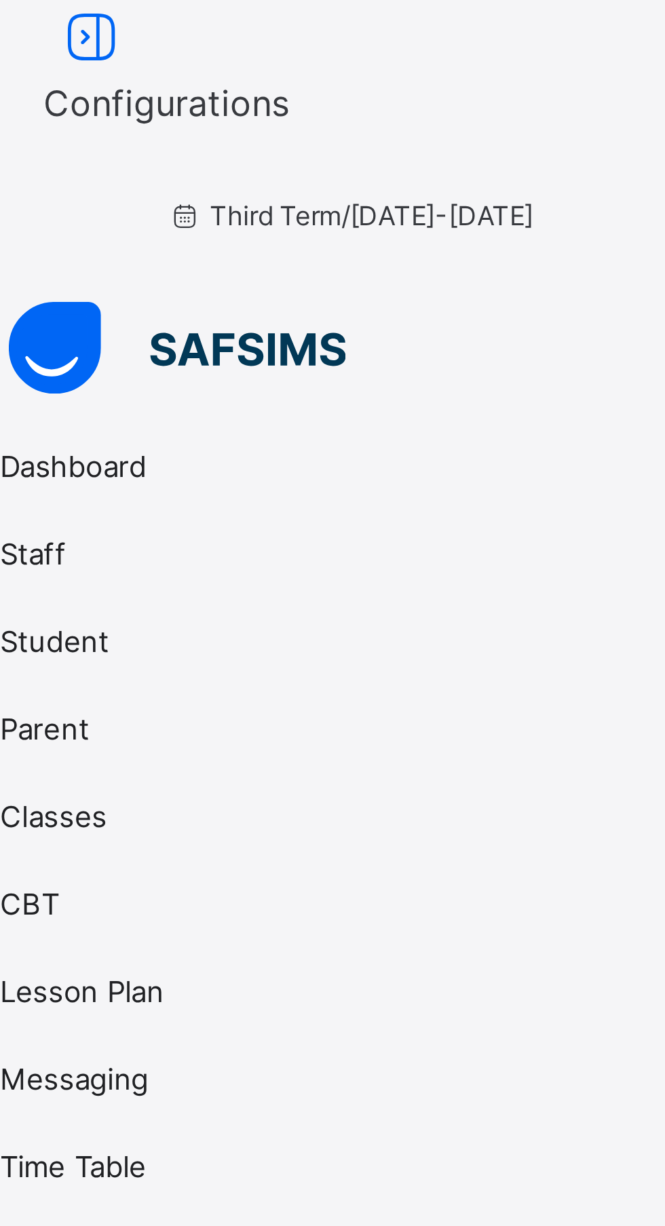
click at [24, 126] on icon at bounding box center [332, 131] width 665 height 10
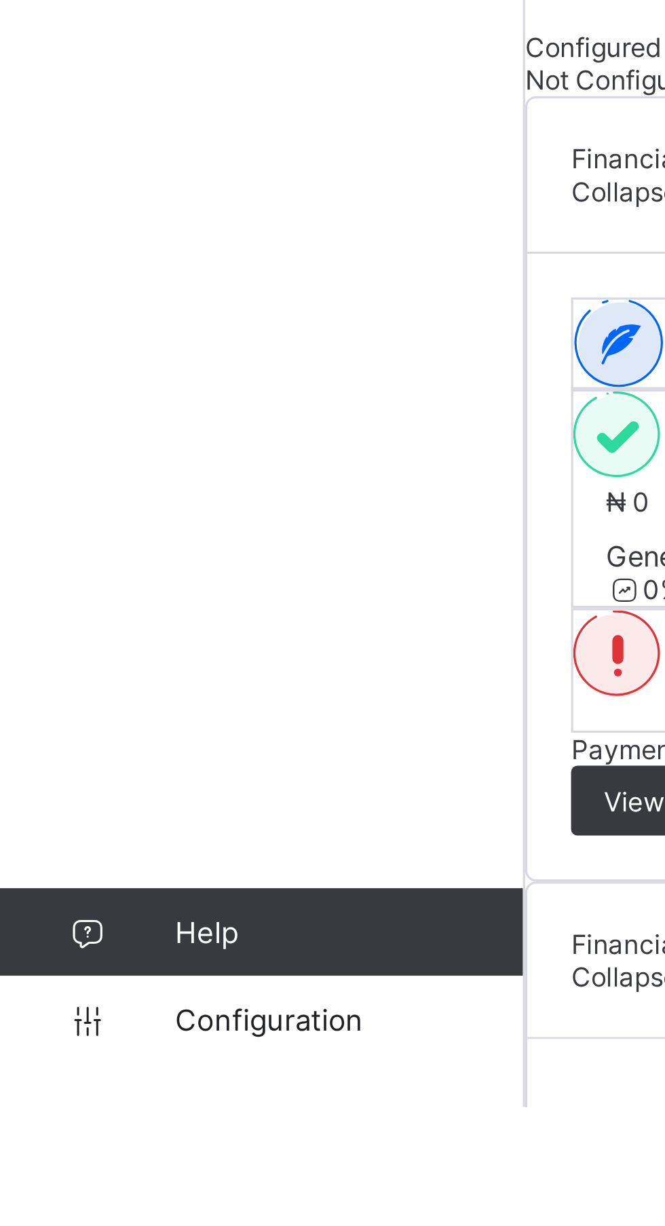
scroll to position [21, 0]
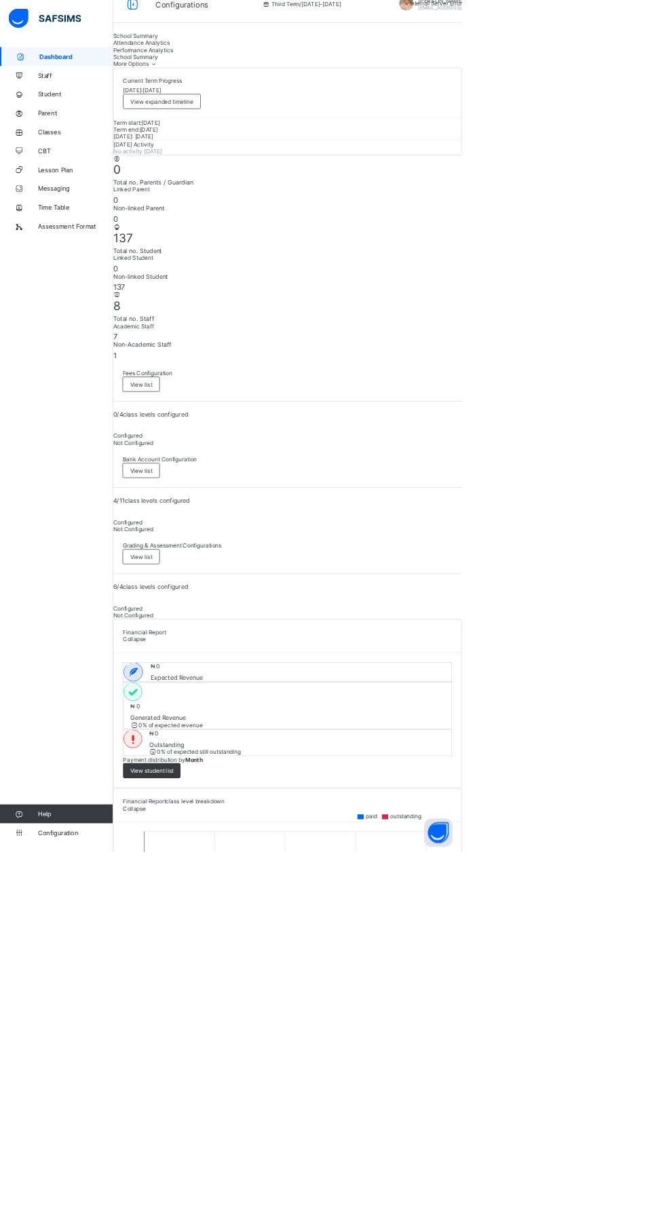
click at [97, 1177] on span "Help" at bounding box center [108, 1172] width 108 height 11
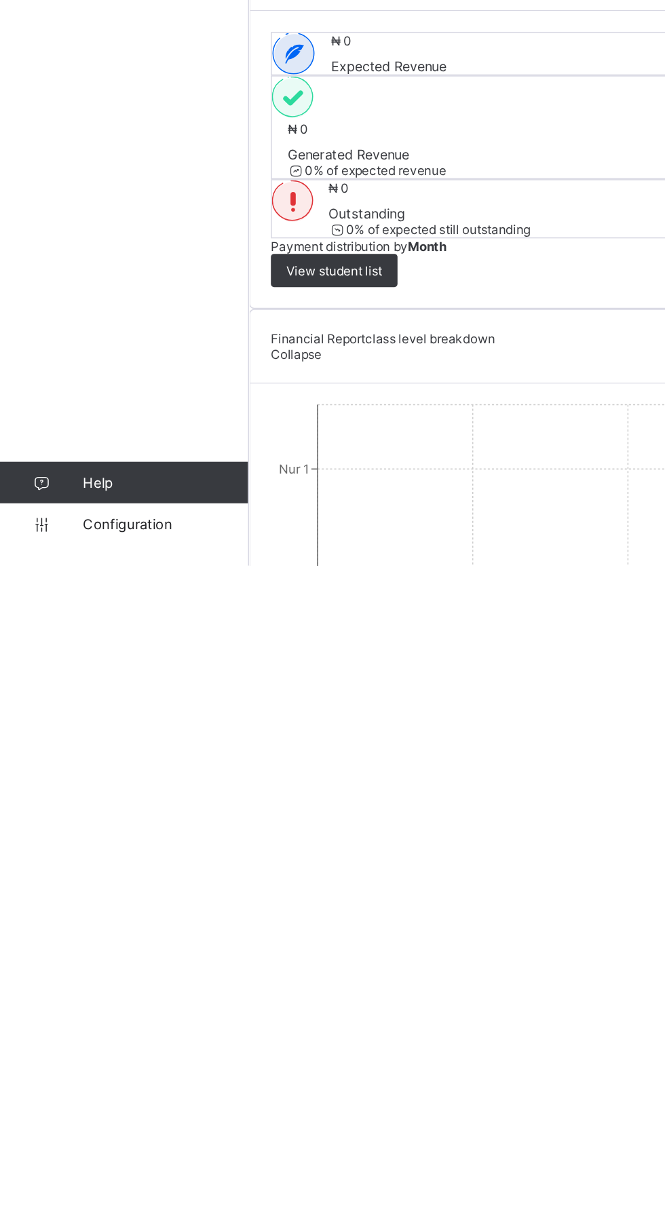
click at [85, 1213] on link "Configuration" at bounding box center [81, 1199] width 162 height 27
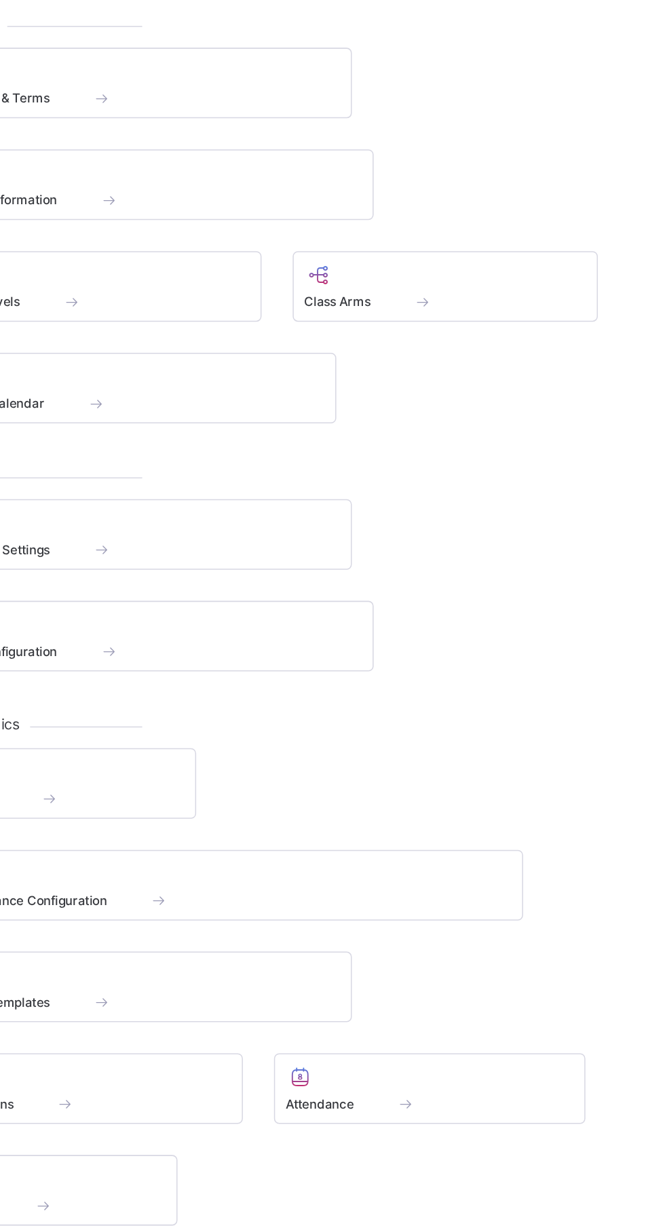
click at [489, 792] on div at bounding box center [511, 784] width 189 height 16
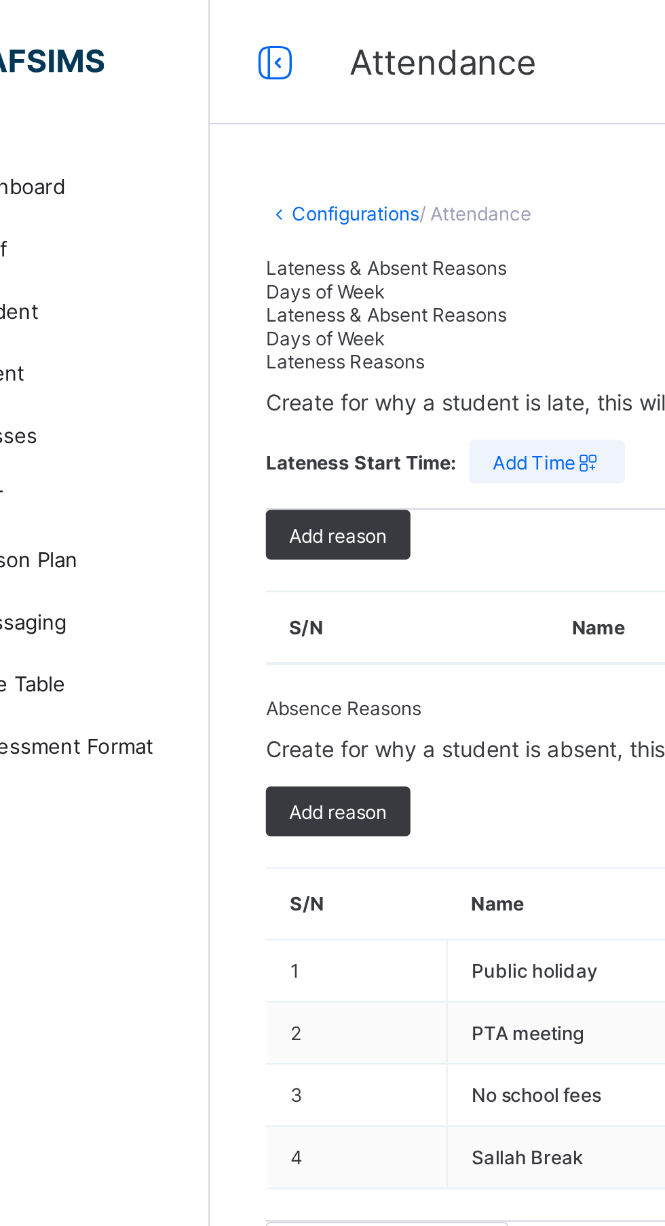
click at [195, 30] on icon at bounding box center [191, 28] width 23 height 20
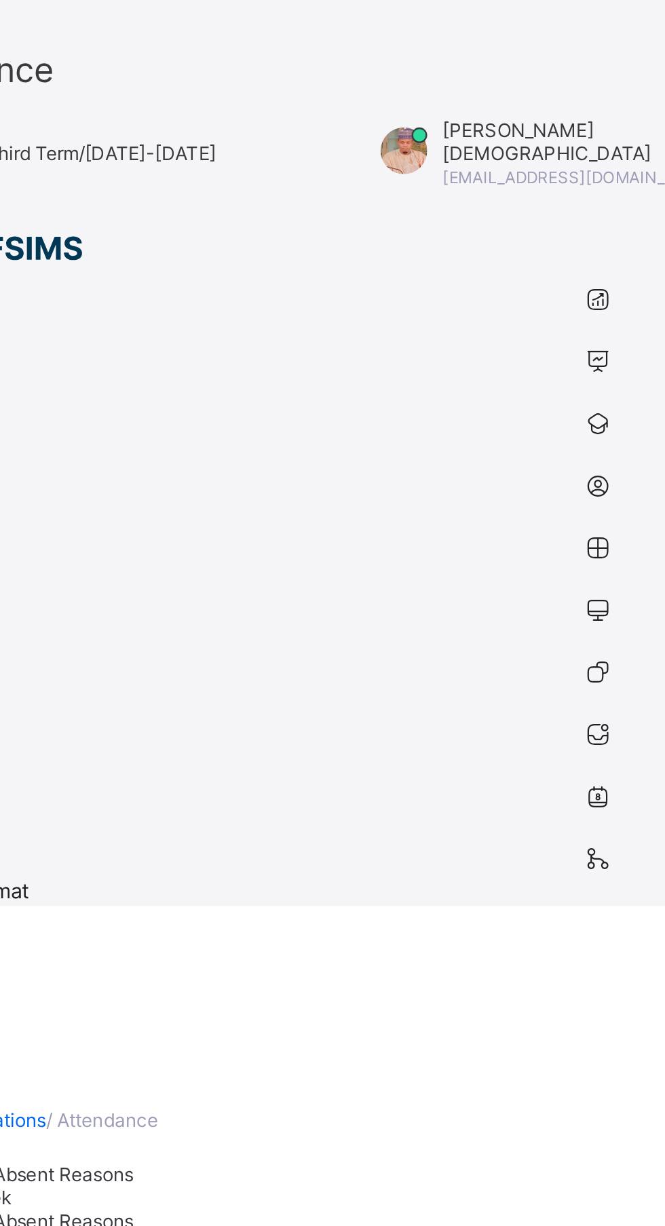
click at [40, 21] on icon at bounding box center [28, 11] width 23 height 20
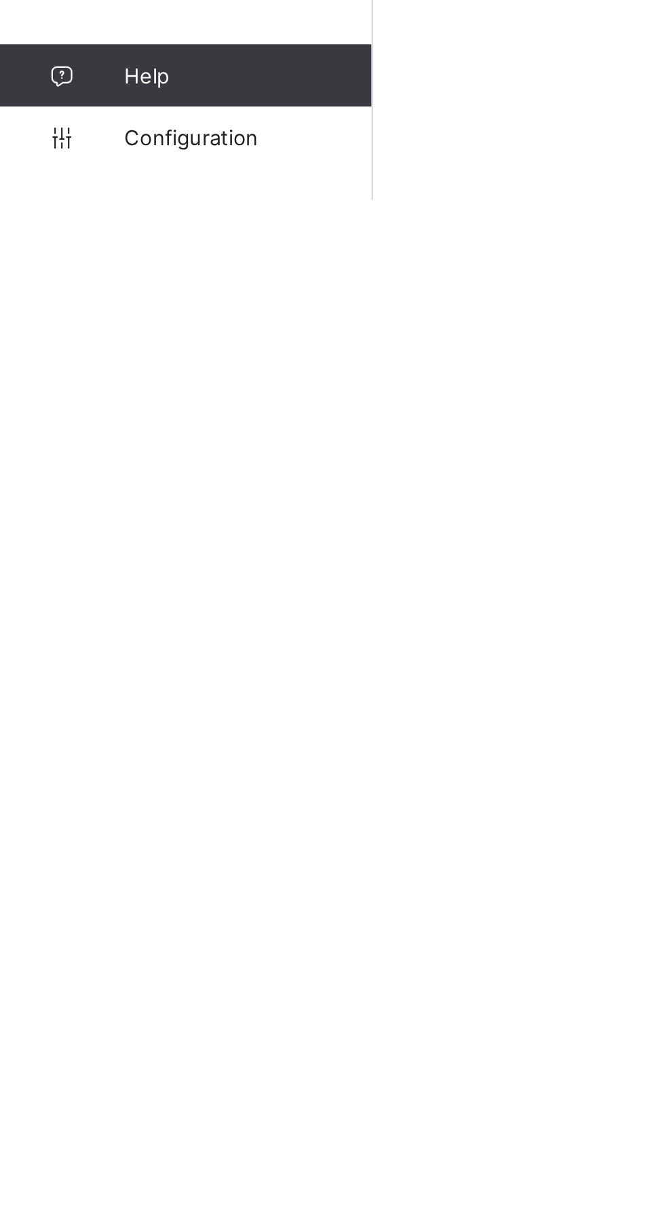
click at [86, 1213] on link "Configuration" at bounding box center [81, 1199] width 162 height 27
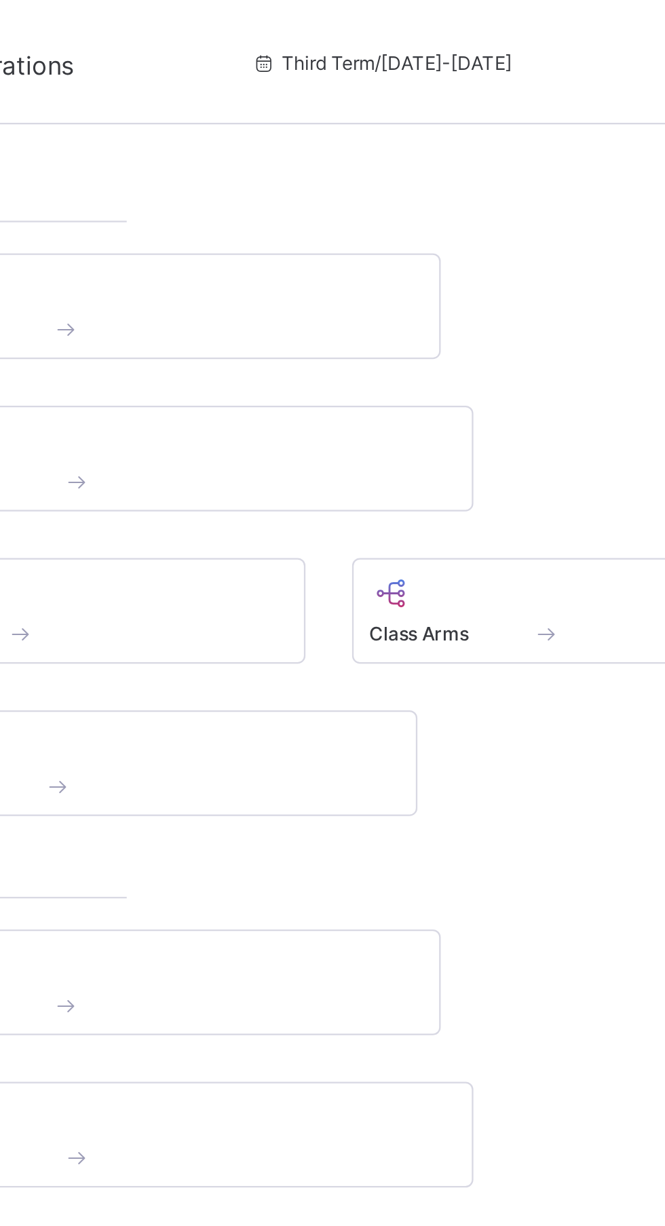
click at [470, 248] on div "Class Arms" at bounding box center [521, 267] width 200 height 46
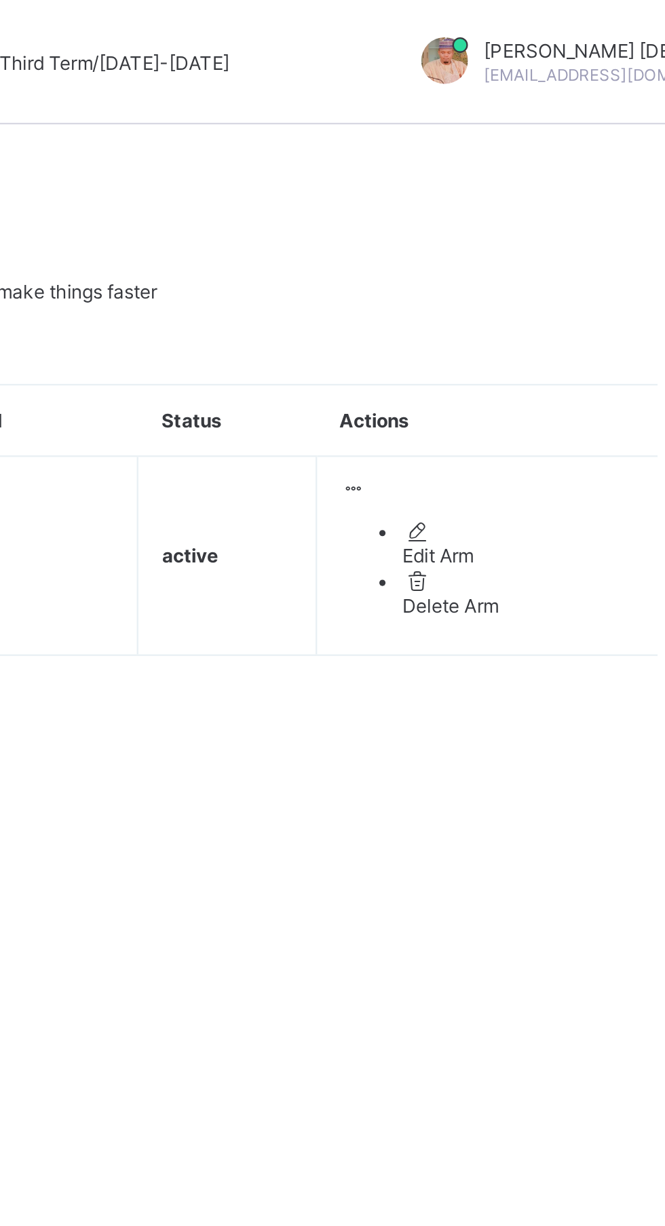
click at [514, 218] on icon at bounding box center [508, 213] width 12 height 10
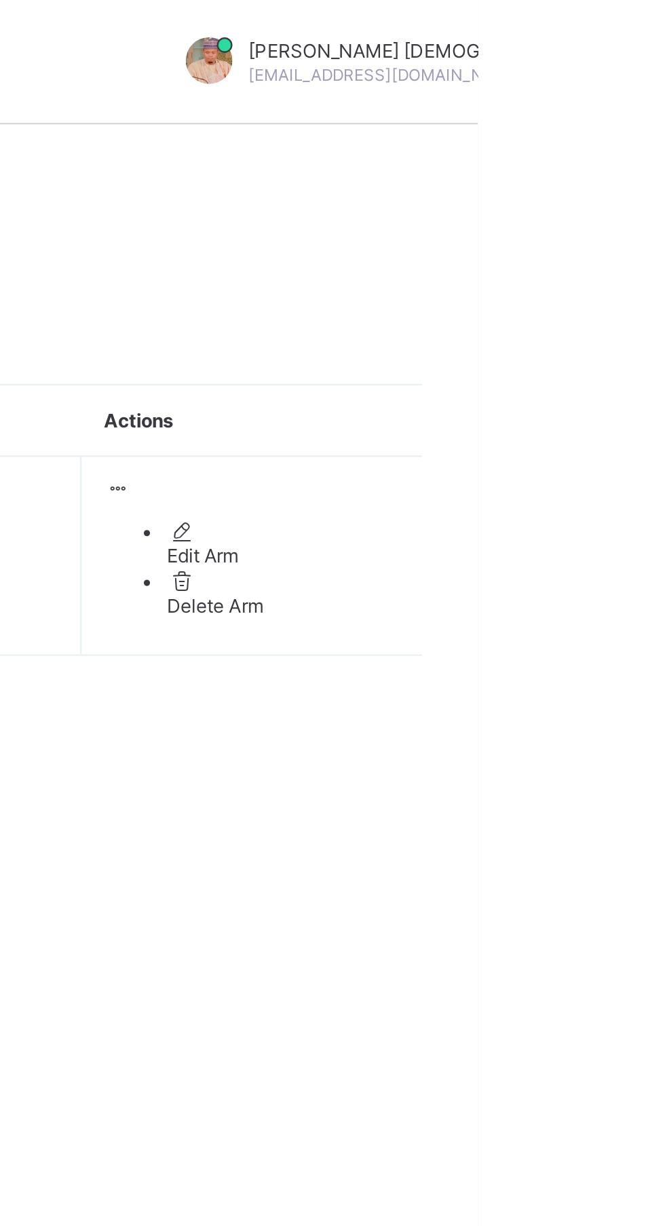
click at [514, 218] on icon at bounding box center [508, 213] width 12 height 10
click at [554, 269] on div "Delete Arm" at bounding box center [579, 264] width 101 height 10
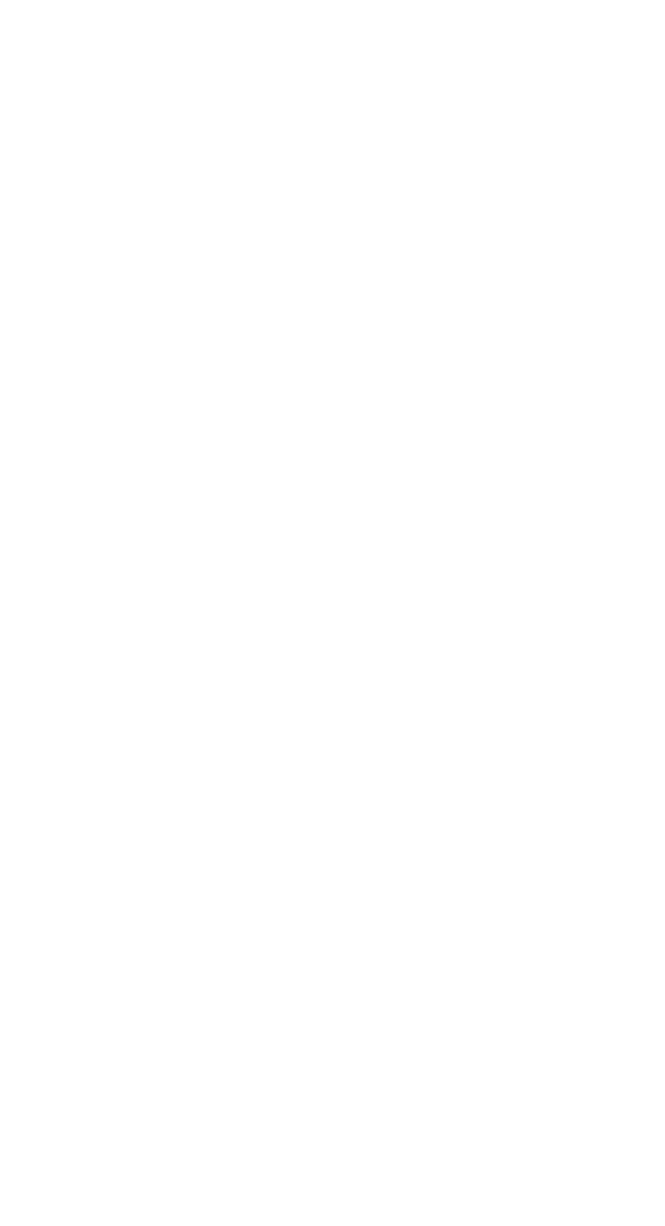
click at [517, 221] on div "×" at bounding box center [510, 209] width 13 height 23
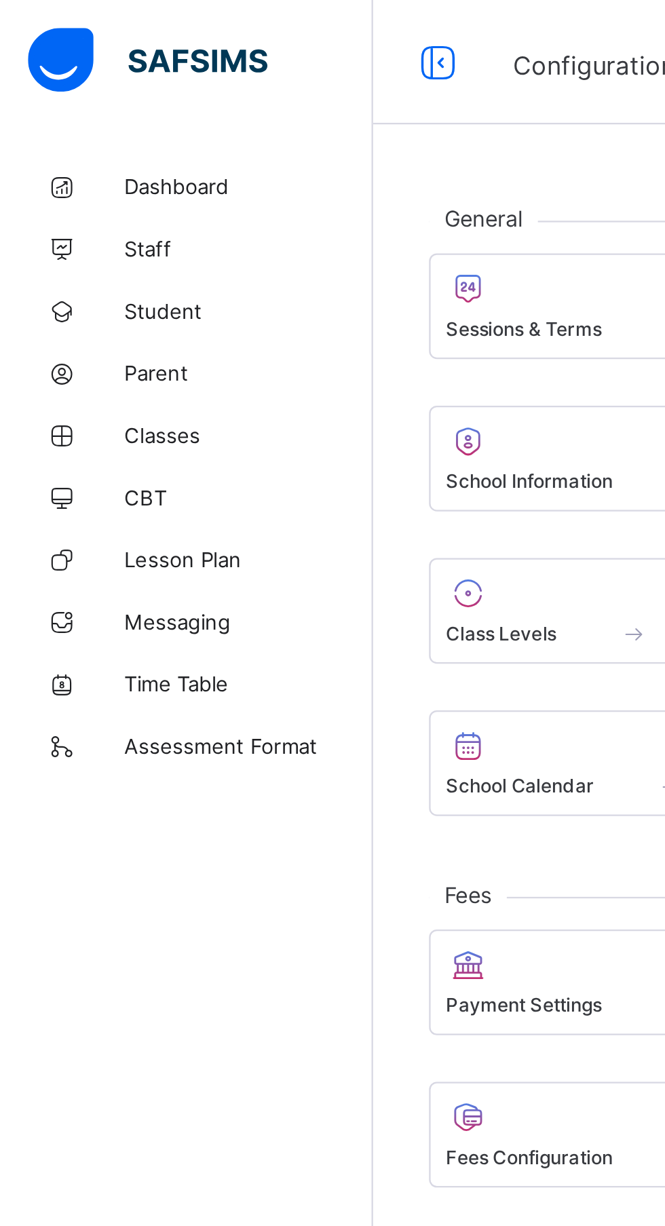
click at [222, 337] on span at bounding box center [319, 335] width 248 height 3
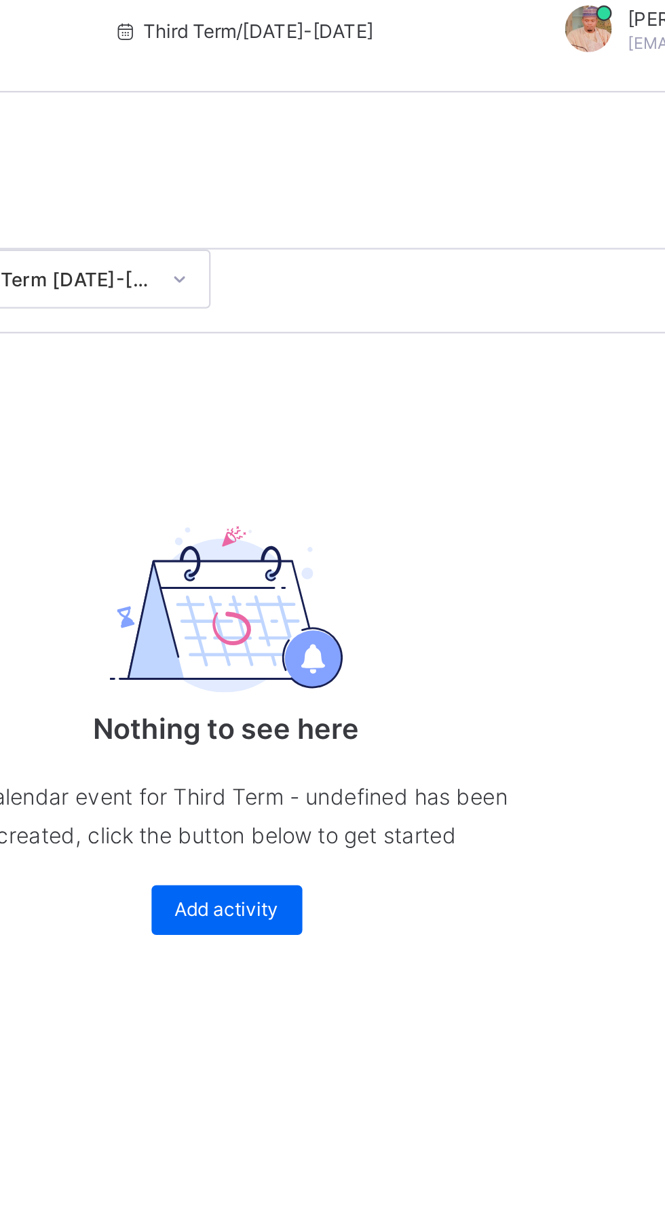
click at [427, 416] on span "Add activity" at bounding box center [414, 411] width 45 height 10
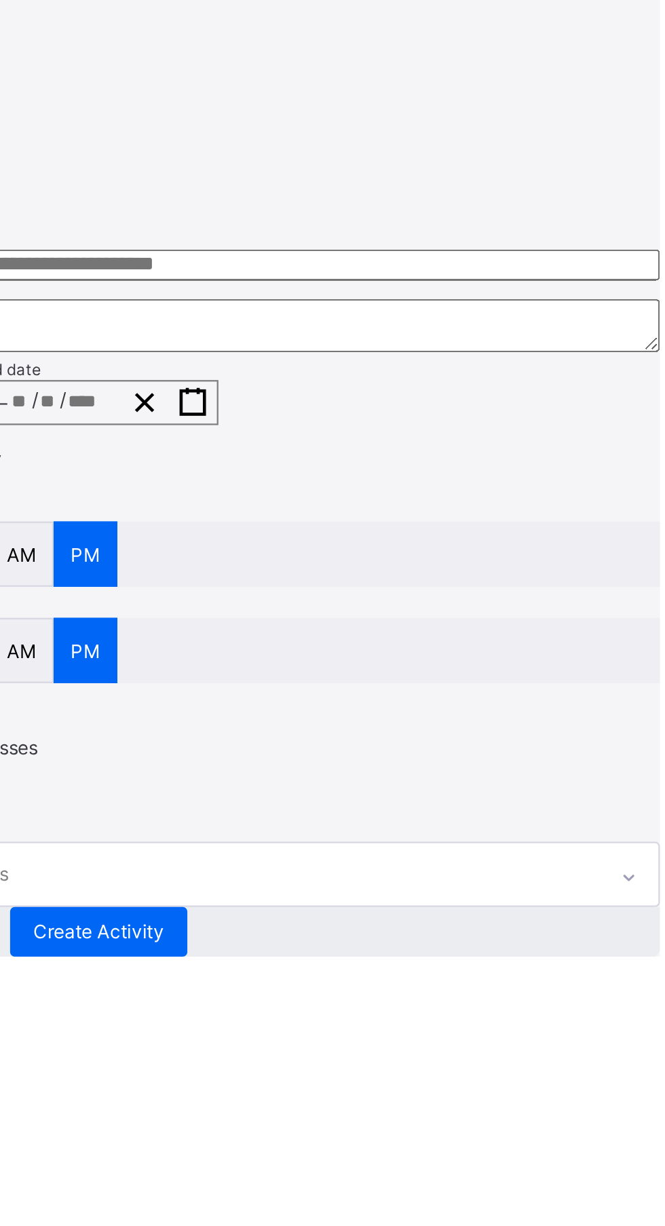
click at [282, 1089] on span "Cancel" at bounding box center [268, 1084] width 27 height 10
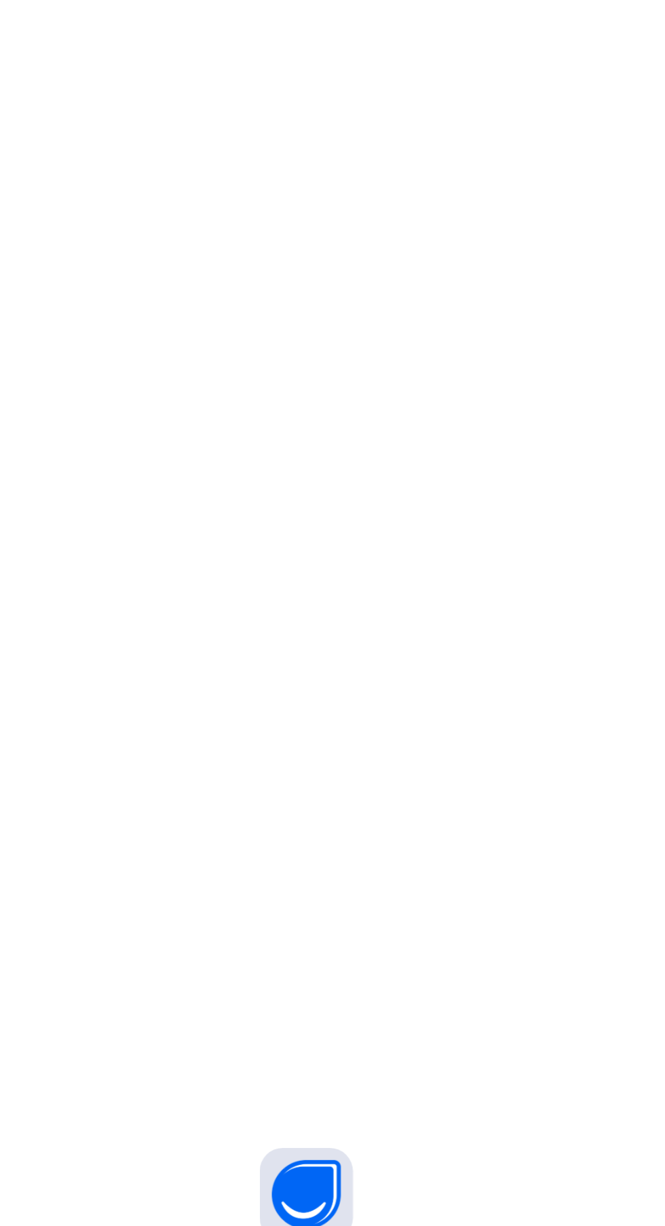
click at [507, 162] on span "Resume" at bounding box center [491, 156] width 31 height 10
